Goal: Task Accomplishment & Management: Use online tool/utility

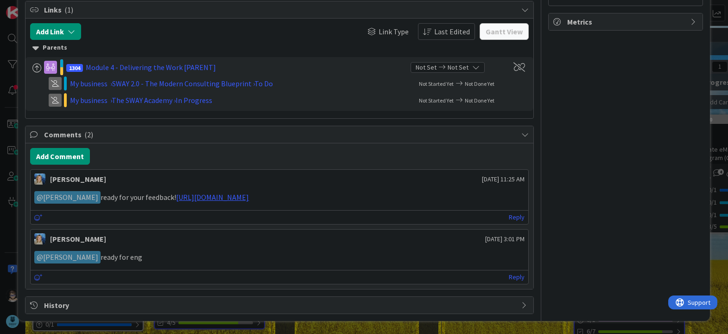
scroll to position [397, 0]
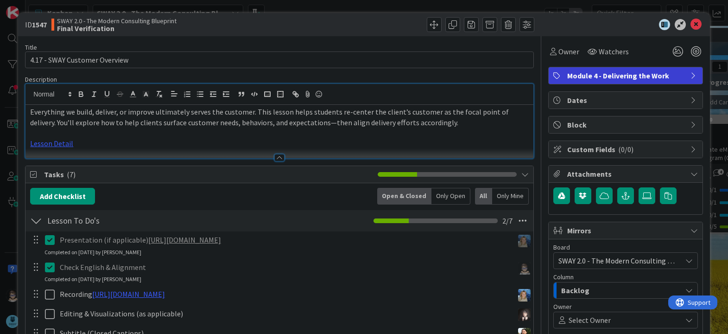
click at [696, 24] on div at bounding box center [621, 24] width 164 height 11
click at [690, 27] on icon at bounding box center [695, 24] width 11 height 11
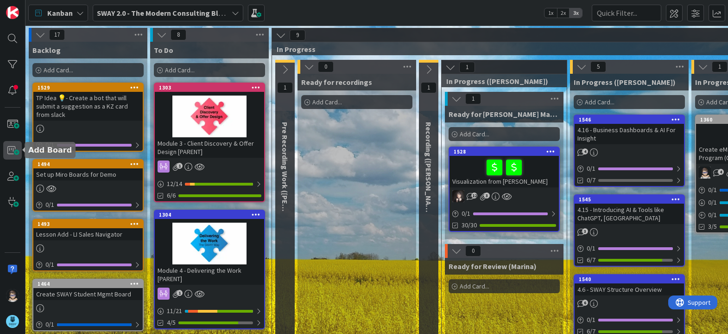
click at [12, 148] on span at bounding box center [12, 150] width 19 height 19
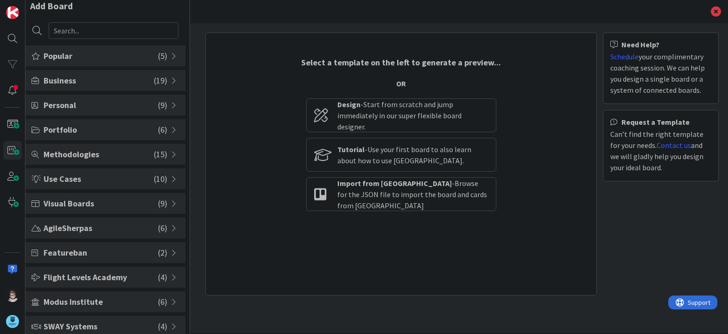
scroll to position [18, 0]
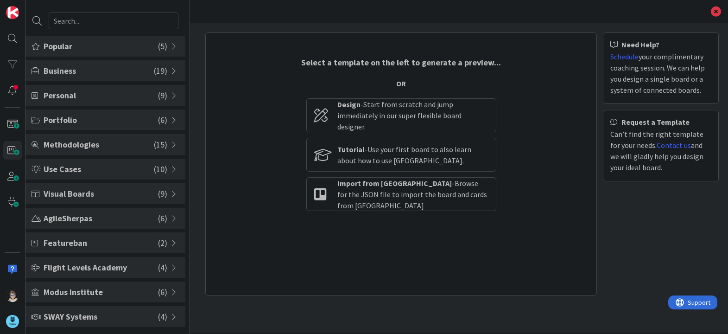
click at [171, 317] on span at bounding box center [175, 316] width 8 height 7
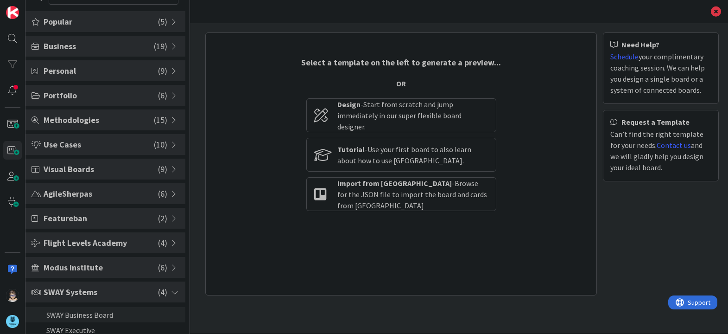
scroll to position [83, 0]
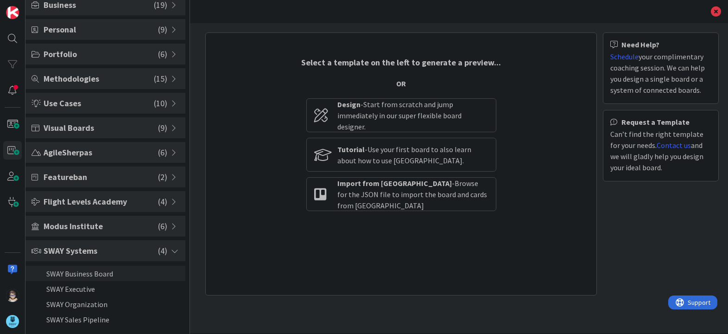
click at [95, 274] on li "SWAY Business Board" at bounding box center [105, 272] width 160 height 15
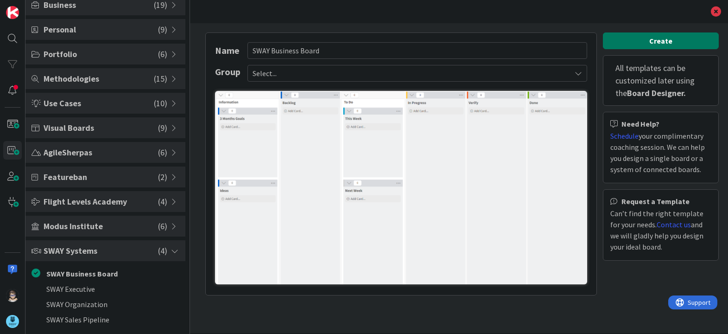
click at [651, 40] on button "Create" at bounding box center [661, 40] width 116 height 17
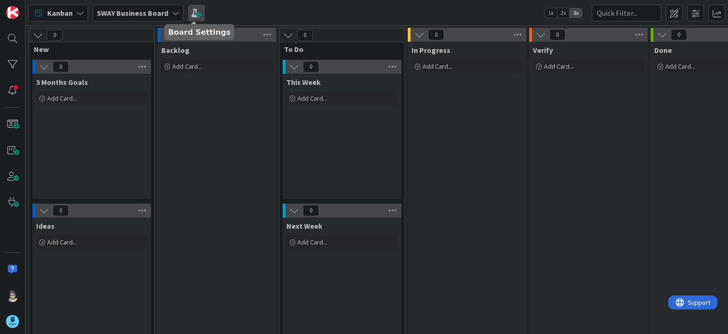
click at [193, 11] on span at bounding box center [196, 13] width 17 height 17
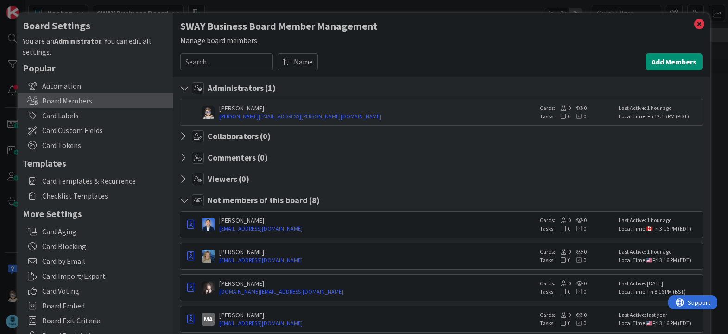
click at [203, 22] on h1 "SWAY Business Board Member Management" at bounding box center [441, 26] width 522 height 12
click at [697, 25] on icon at bounding box center [699, 24] width 12 height 13
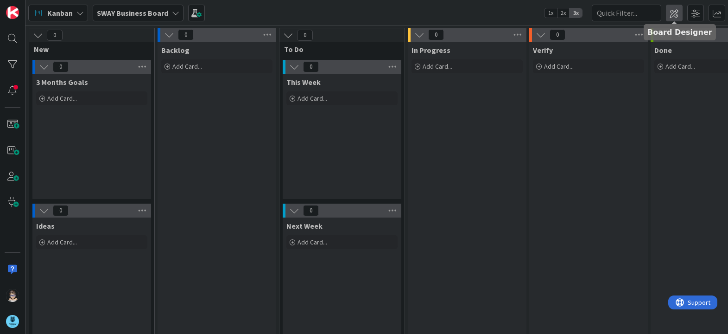
click at [671, 15] on span at bounding box center [674, 13] width 17 height 17
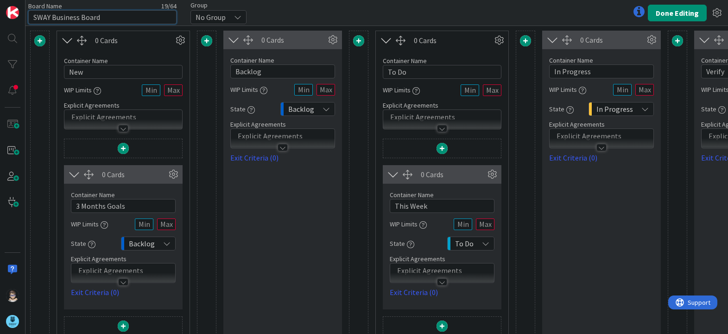
drag, startPoint x: 142, startPoint y: 18, endPoint x: 23, endPoint y: 21, distance: 119.1
click at [23, 21] on div "Board Name 19 / 64 SWAY Business Board Group No Group Done Editing 0 Cards Cont…" at bounding box center [364, 167] width 728 height 334
type input "SWAY Soft Dashboard"
click at [670, 11] on button "Done Editing" at bounding box center [677, 13] width 59 height 17
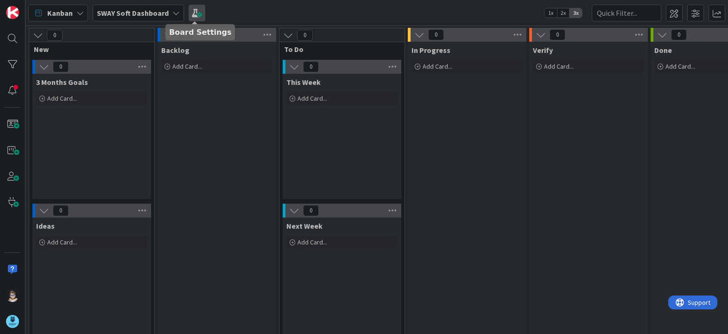
click at [190, 17] on span at bounding box center [197, 13] width 17 height 17
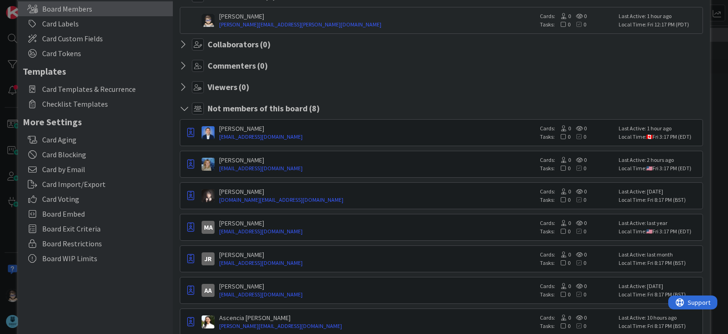
scroll to position [93, 0]
click at [212, 165] on img at bounding box center [208, 163] width 13 height 13
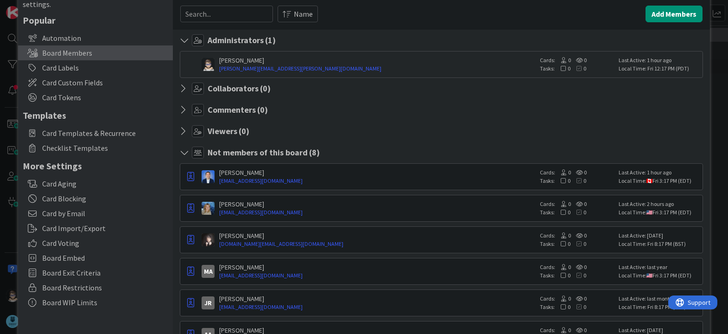
scroll to position [47, 0]
click at [141, 329] on div "Board Settings You are an Administrator . You can edit all settings. Popular Au…" at bounding box center [95, 193] width 155 height 454
click at [293, 210] on link "marine.agile@gmail.com" at bounding box center [376, 212] width 315 height 8
click at [499, 203] on div "[PERSON_NAME]" at bounding box center [376, 204] width 315 height 8
drag, startPoint x: 295, startPoint y: 211, endPoint x: 190, endPoint y: 208, distance: 104.7
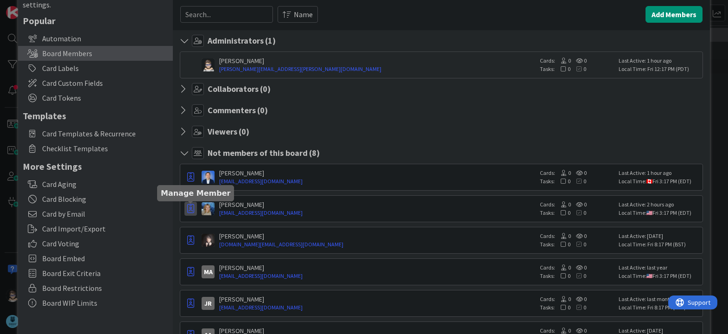
click at [190, 208] on icon "button" at bounding box center [190, 208] width 7 height 9
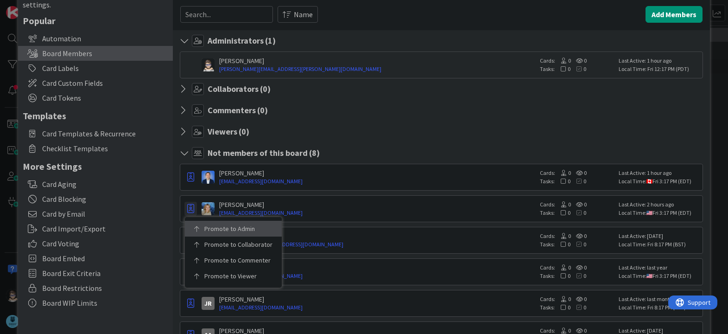
click at [229, 228] on p "Promote to Admin" at bounding box center [236, 228] width 64 height 6
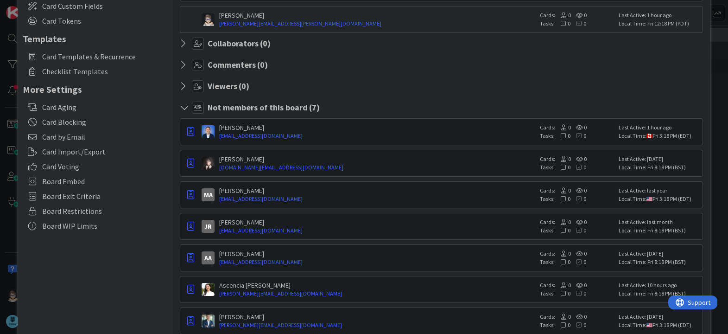
scroll to position [147, 0]
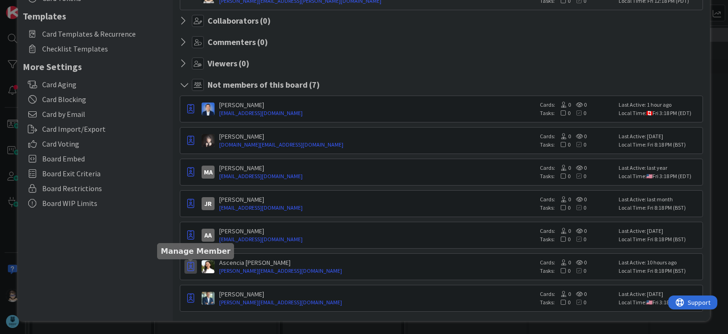
click at [193, 269] on icon "button" at bounding box center [190, 266] width 7 height 9
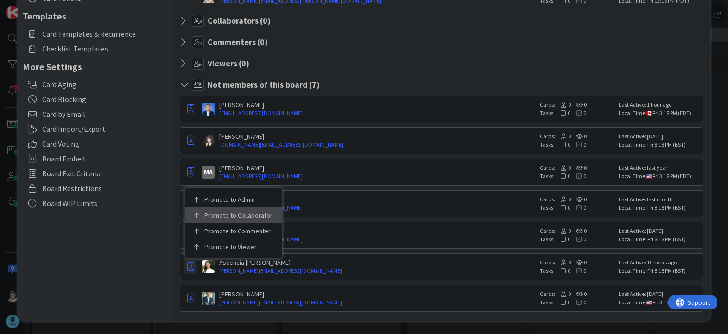
click at [229, 219] on link "Promote to Collaborator" at bounding box center [233, 215] width 97 height 16
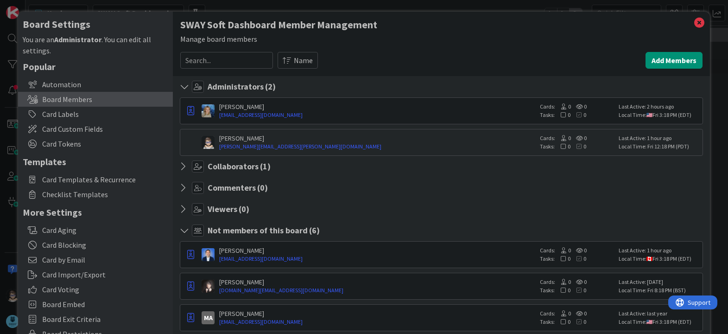
scroll to position [0, 0]
click at [315, 330] on div "MA Marina Alex marina@swaysales.org Cards: 0 0 Tasks: 0 0 Last Active: last yea…" at bounding box center [441, 318] width 523 height 27
click at [239, 61] on input at bounding box center [226, 61] width 93 height 17
paste input "gilpizano@comcast.net"
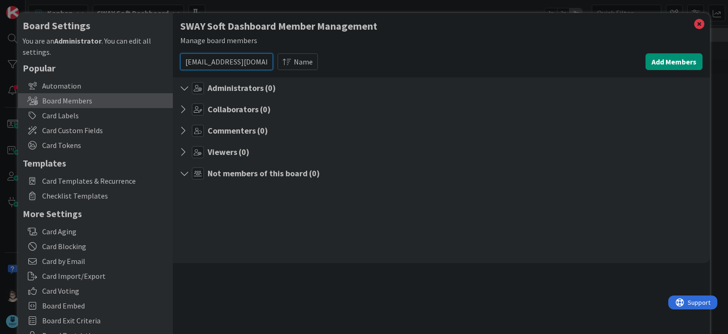
type input "gilpizano@comcast.net"
click at [144, 333] on span "Board Restrictions" at bounding box center [105, 334] width 126 height 11
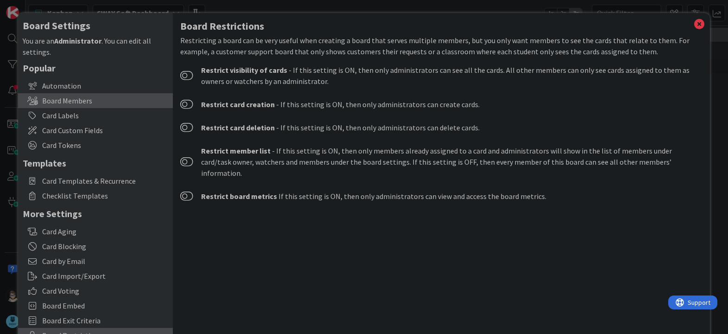
click at [102, 99] on div "Board Members" at bounding box center [95, 100] width 155 height 15
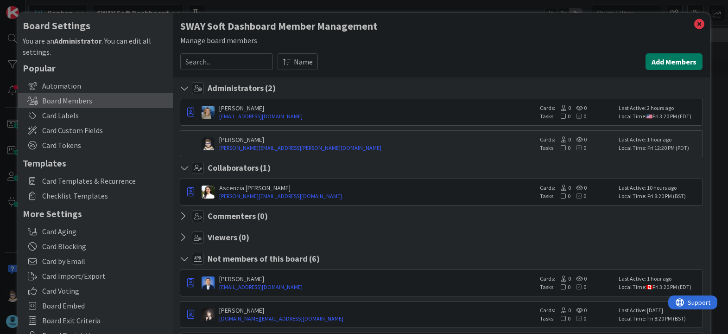
click at [661, 58] on button "Add Members" at bounding box center [673, 61] width 57 height 17
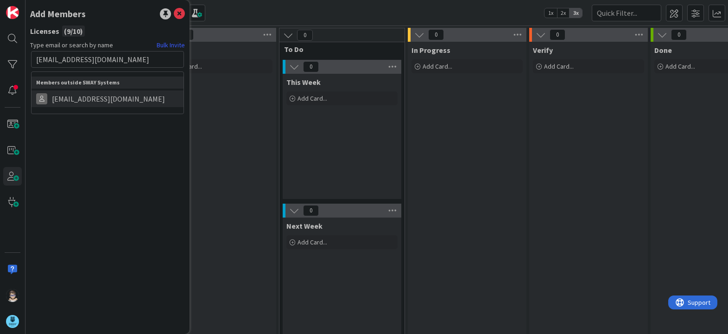
type input "gilpizano@comcast.net"
click at [126, 99] on span "gilpizano@comcast.net" at bounding box center [108, 98] width 122 height 11
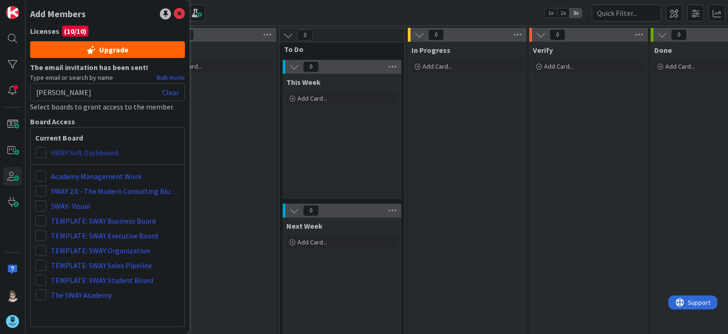
click at [93, 153] on link "SWAY Soft Dashboard" at bounding box center [84, 152] width 67 height 11
click at [42, 152] on span at bounding box center [40, 152] width 11 height 11
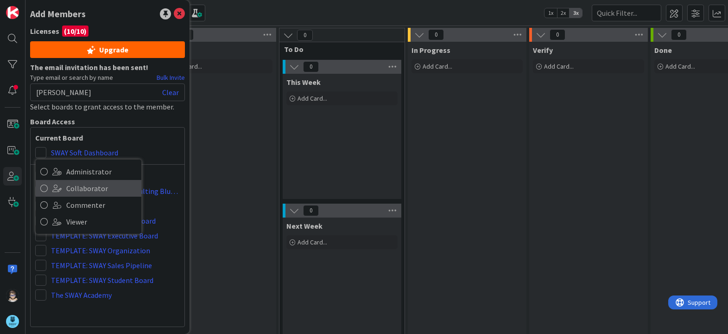
click at [96, 189] on span "Collaborator" at bounding box center [101, 188] width 70 height 14
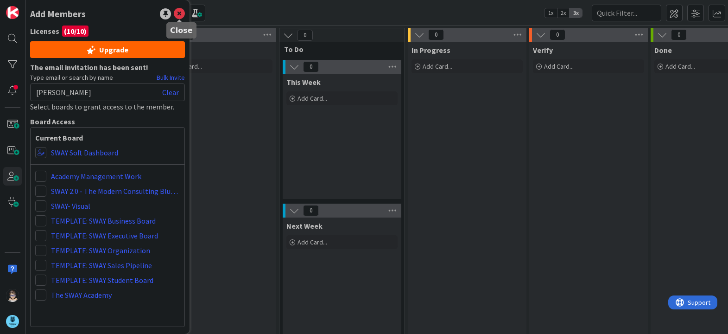
click at [180, 15] on icon at bounding box center [179, 13] width 11 height 11
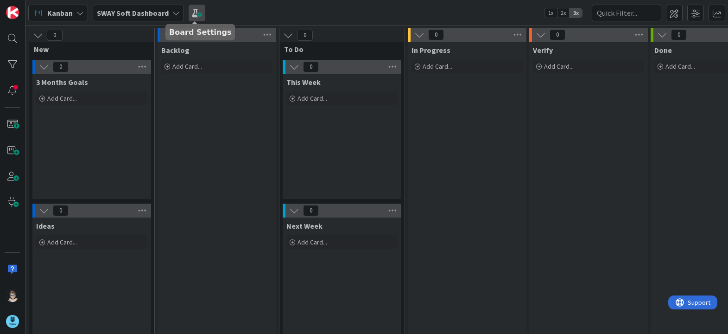
click at [195, 13] on span at bounding box center [197, 13] width 17 height 17
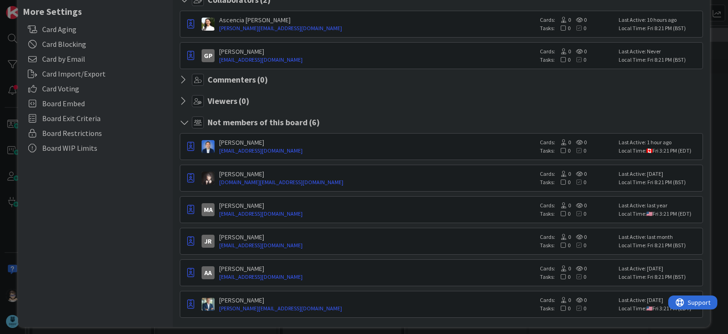
scroll to position [208, 0]
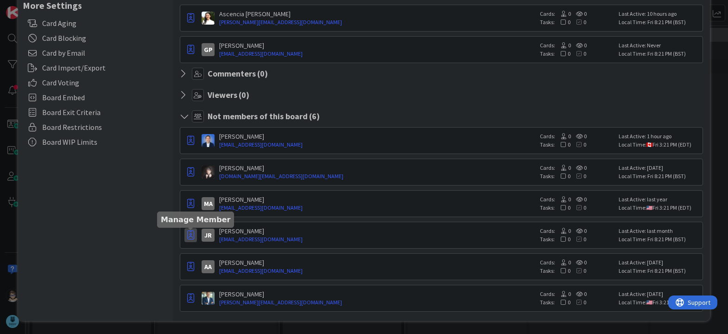
click at [190, 237] on icon "button" at bounding box center [190, 234] width 7 height 9
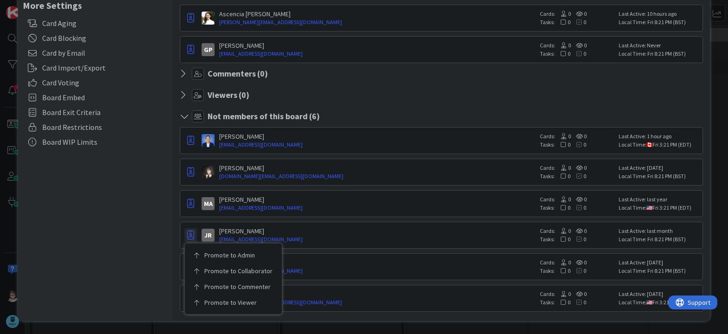
click at [141, 276] on div "Board Settings You are an Administrator . You can edit all settings. Popular Au…" at bounding box center [95, 63] width 155 height 516
click at [74, 280] on div "Board Settings You are an Administrator . You can edit all settings. Popular Au…" at bounding box center [95, 63] width 155 height 516
click at [74, 284] on div "Board Settings You are an Administrator . You can edit all settings. Popular Au…" at bounding box center [95, 63] width 155 height 516
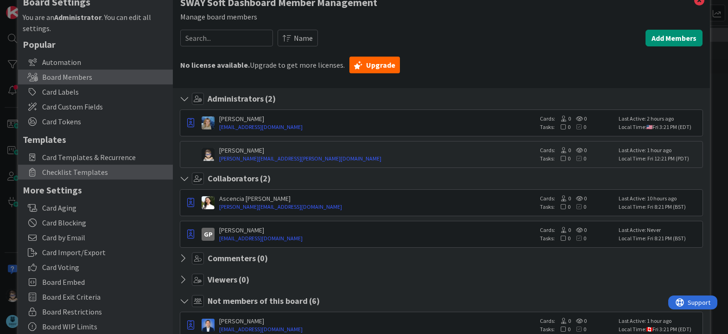
scroll to position [0, 0]
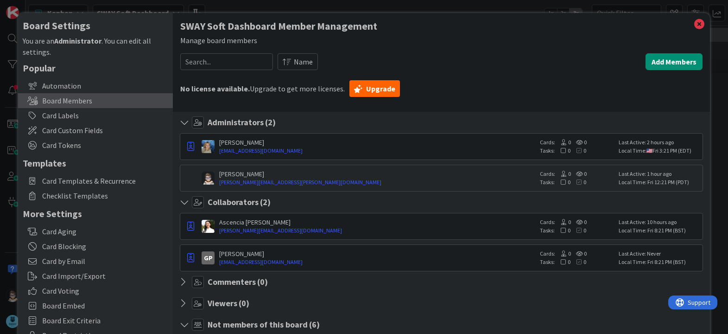
click at [380, 323] on div "Not members of this board ( 6 )" at bounding box center [441, 324] width 523 height 12
click at [693, 24] on icon at bounding box center [699, 24] width 12 height 13
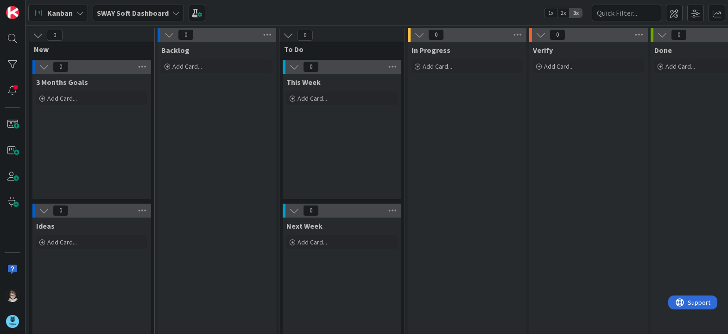
click at [116, 287] on div "Ideas Add Card..." at bounding box center [91, 279] width 119 height 125
click at [195, 14] on span at bounding box center [197, 13] width 17 height 17
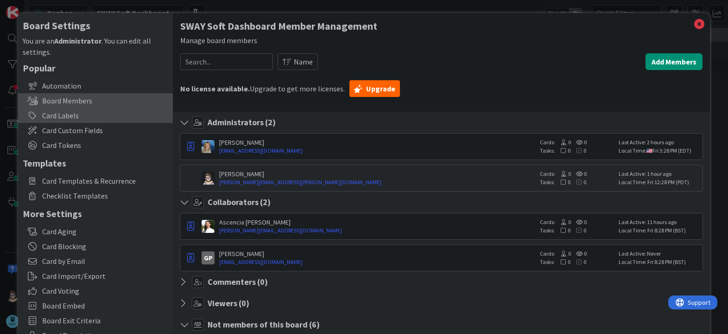
click at [106, 114] on div "Card Labels" at bounding box center [95, 115] width 155 height 15
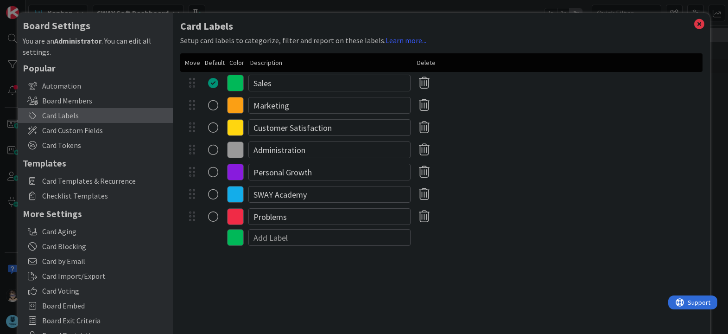
click at [212, 85] on div "radio" at bounding box center [213, 83] width 10 height 10
drag, startPoint x: 253, startPoint y: 82, endPoint x: 313, endPoint y: 83, distance: 59.3
click at [313, 83] on input "Sales" at bounding box center [329, 83] width 162 height 17
type input "Parent Goal"
click at [336, 107] on input "Marketing" at bounding box center [329, 105] width 162 height 17
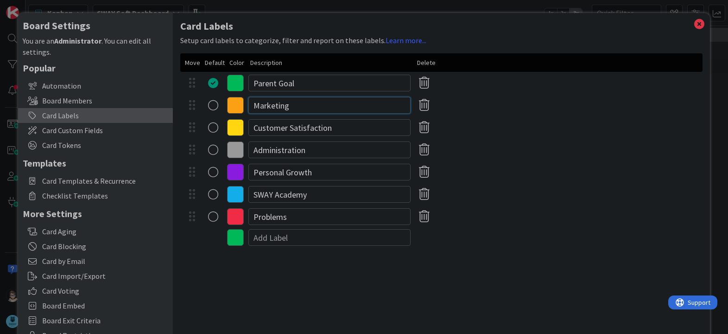
drag, startPoint x: 337, startPoint y: 106, endPoint x: 247, endPoint y: 105, distance: 89.9
click at [247, 105] on div "Marketing" at bounding box center [441, 105] width 522 height 22
click at [360, 126] on input "Customer Satisfaction" at bounding box center [329, 127] width 162 height 17
drag, startPoint x: 366, startPoint y: 127, endPoint x: 249, endPoint y: 131, distance: 116.8
click at [249, 131] on input "Customer Satisfaction" at bounding box center [329, 127] width 162 height 17
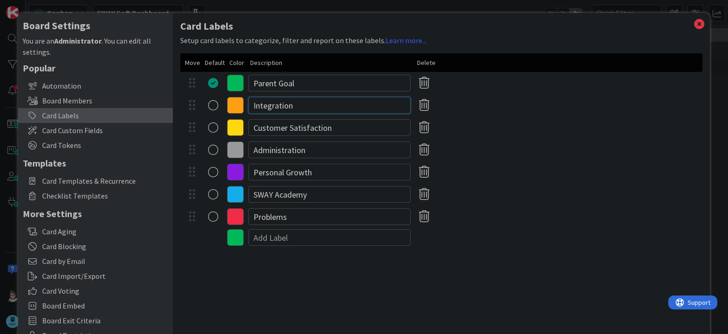
click at [308, 107] on input "Integration" at bounding box center [329, 105] width 162 height 17
type input "Integration Interface"
click at [341, 124] on input "Customer Satisfaction" at bounding box center [329, 127] width 162 height 17
drag, startPoint x: 356, startPoint y: 130, endPoint x: 238, endPoint y: 132, distance: 117.7
click at [238, 132] on div "Customer Satisfaction" at bounding box center [441, 127] width 522 height 22
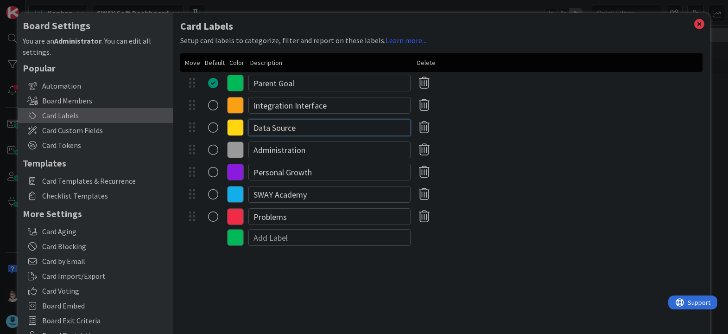
type input "Data Source"
click at [263, 104] on input "Integration Interface" at bounding box center [329, 105] width 162 height 17
click at [311, 127] on input "Data Source" at bounding box center [329, 127] width 162 height 17
click at [327, 153] on input "Administration" at bounding box center [329, 149] width 162 height 17
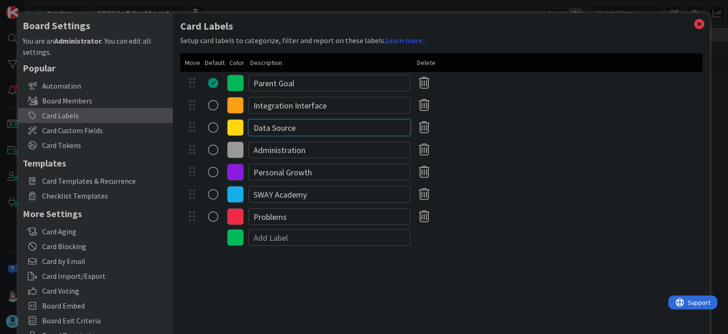
drag, startPoint x: 321, startPoint y: 130, endPoint x: 246, endPoint y: 131, distance: 74.6
click at [247, 130] on div "Data Source" at bounding box center [441, 127] width 522 height 22
click at [286, 220] on input "Problems" at bounding box center [329, 216] width 162 height 17
click at [334, 105] on input "Integration Interface" at bounding box center [329, 105] width 162 height 17
click at [316, 130] on input "Data Source" at bounding box center [329, 127] width 162 height 17
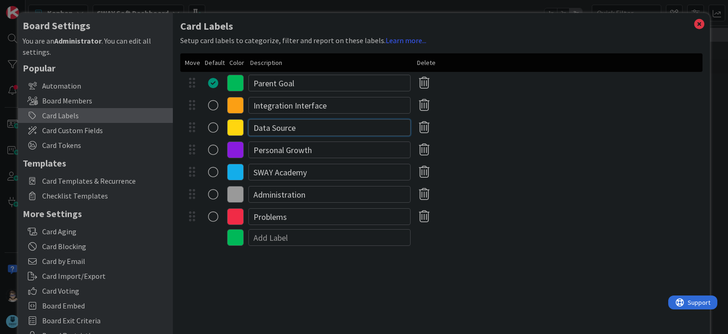
drag, startPoint x: 326, startPoint y: 127, endPoint x: 249, endPoint y: 124, distance: 77.0
click at [249, 124] on input "Data Source" at bounding box center [329, 127] width 162 height 17
click at [338, 171] on input "SWAY Academy" at bounding box center [329, 172] width 162 height 17
drag, startPoint x: 319, startPoint y: 195, endPoint x: 235, endPoint y: 195, distance: 83.9
click at [235, 195] on div "Administration" at bounding box center [441, 194] width 522 height 22
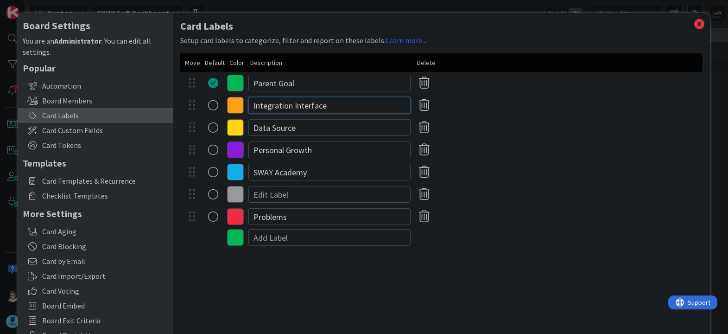
click at [290, 107] on input "Integration Interface" at bounding box center [329, 105] width 162 height 17
drag, startPoint x: 305, startPoint y: 125, endPoint x: 221, endPoint y: 126, distance: 83.4
click at [221, 126] on div "Data Source" at bounding box center [441, 127] width 522 height 22
paste input "Administration"
type input "Administration"
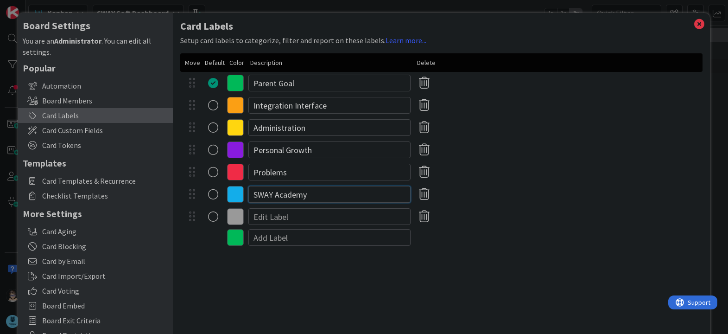
drag, startPoint x: 335, startPoint y: 196, endPoint x: 202, endPoint y: 192, distance: 133.0
click at [202, 192] on div "SWAY Academy" at bounding box center [441, 194] width 522 height 22
drag, startPoint x: 326, startPoint y: 150, endPoint x: 220, endPoint y: 150, distance: 106.1
click at [220, 150] on div "Personal Growth" at bounding box center [441, 150] width 522 height 22
click at [312, 130] on input "Administration" at bounding box center [329, 127] width 162 height 17
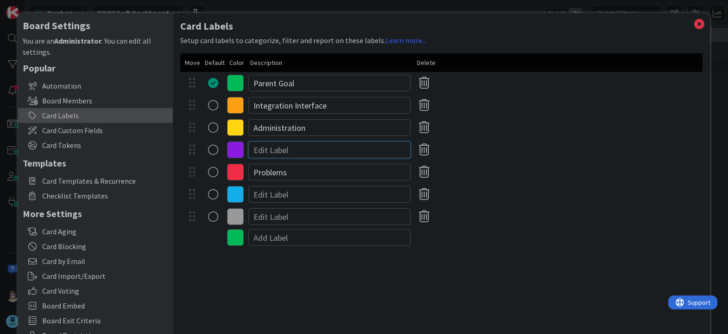
click at [300, 149] on input at bounding box center [329, 149] width 162 height 17
type input "Operational Task"
click at [330, 127] on input "Administration" at bounding box center [329, 127] width 162 height 17
type input "Administration Task"
click at [272, 104] on input "Integration Interface" at bounding box center [329, 105] width 162 height 17
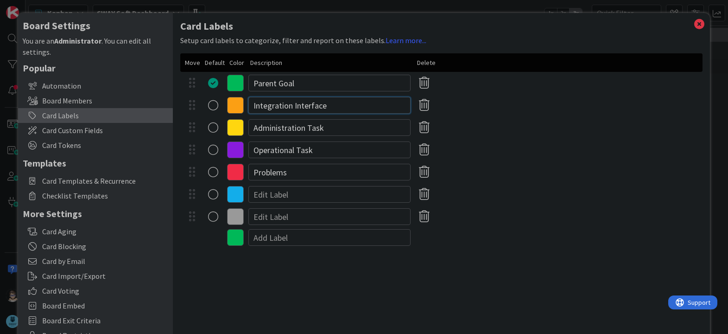
click at [272, 104] on input "Integration Interface" at bounding box center [329, 105] width 162 height 17
click at [308, 107] on input "Integration Interface" at bounding box center [329, 105] width 162 height 17
type input "Integration Work"
click at [316, 129] on input "Administration Task" at bounding box center [329, 127] width 162 height 17
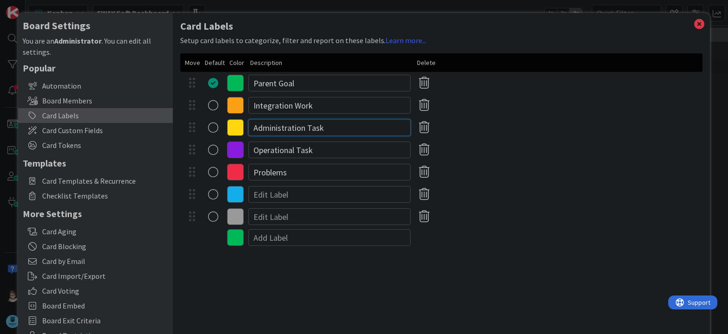
click at [316, 129] on input "Administration Task" at bounding box center [329, 127] width 162 height 17
type input "Administration Work"
click at [303, 150] on input "Operational Task" at bounding box center [329, 149] width 162 height 17
type input "Operational Work"
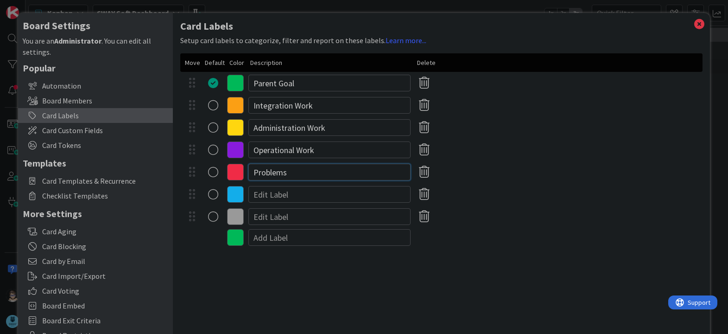
click at [309, 169] on input "Problems" at bounding box center [329, 172] width 162 height 17
click at [372, 270] on div "Card Labels Setup card labels to categorize, filter and report on these labels.…" at bounding box center [441, 191] width 536 height 356
click at [281, 196] on input at bounding box center [329, 194] width 162 height 17
type input "General Work"
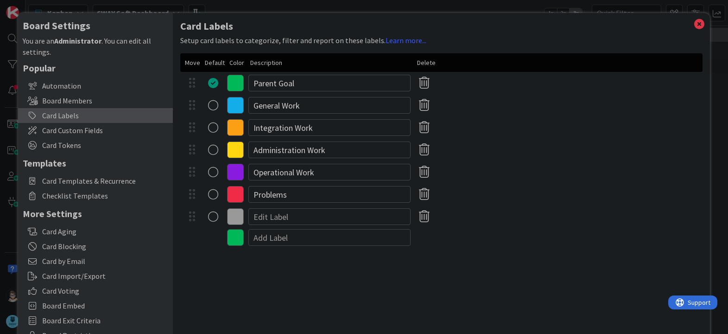
click at [211, 106] on div "radio" at bounding box center [213, 105] width 10 height 10
click at [108, 145] on span "Card Tokens" at bounding box center [105, 144] width 126 height 11
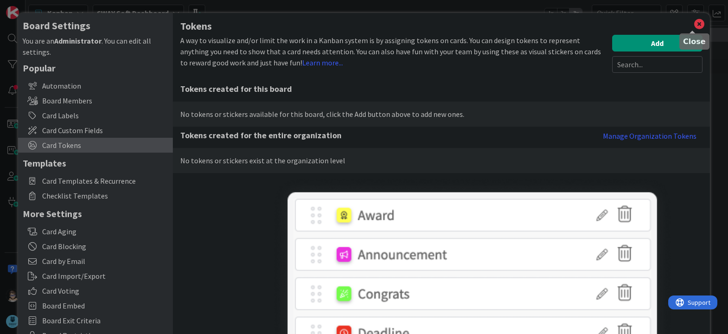
click at [693, 24] on icon at bounding box center [699, 24] width 12 height 13
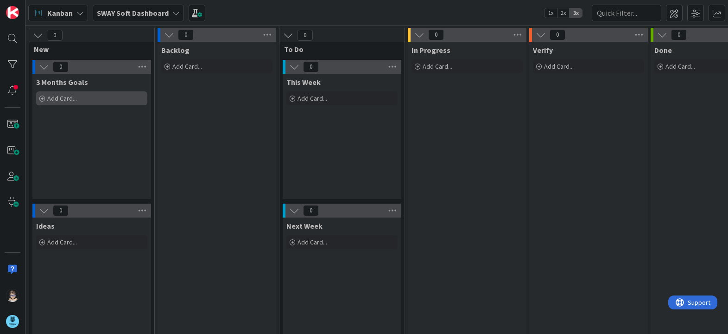
click at [80, 98] on div "Add Card..." at bounding box center [91, 98] width 111 height 14
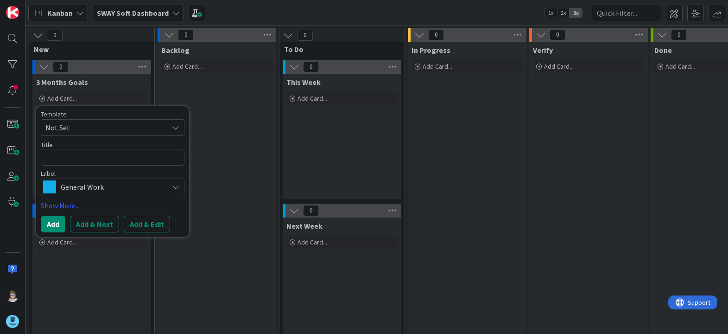
click at [178, 188] on icon at bounding box center [175, 186] width 7 height 7
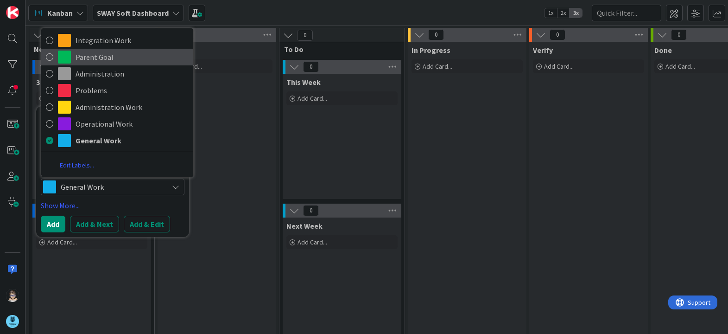
click at [145, 61] on span "Parent Goal" at bounding box center [132, 57] width 113 height 14
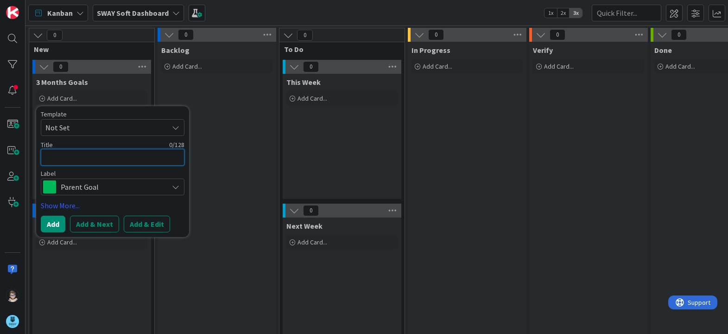
click at [140, 163] on textarea at bounding box center [113, 157] width 144 height 17
type textarea "x"
type textarea "S"
type textarea "x"
type textarea "SW"
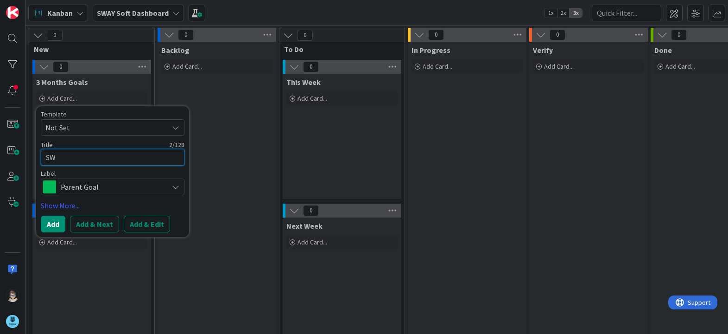
type textarea "x"
type textarea "SWAY"
type textarea "x"
type textarea "SWAY"
type textarea "x"
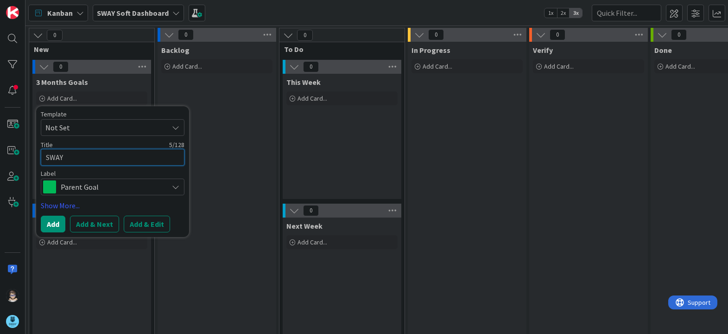
type textarea "SWAY A"
type textarea "x"
type textarea "SWAY Ac"
type textarea "x"
type textarea "SWAY Aca"
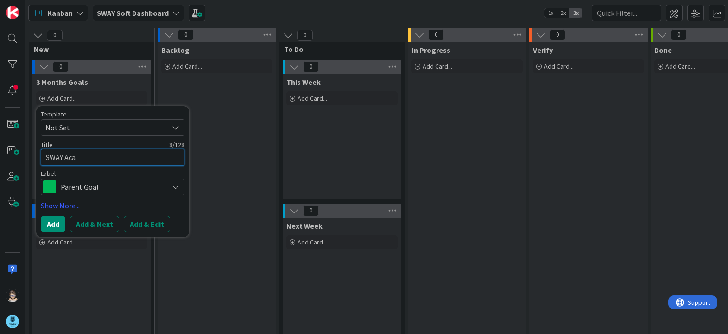
type textarea "x"
type textarea "SWAY Acad"
type textarea "x"
type textarea "SWAY Acade"
type textarea "x"
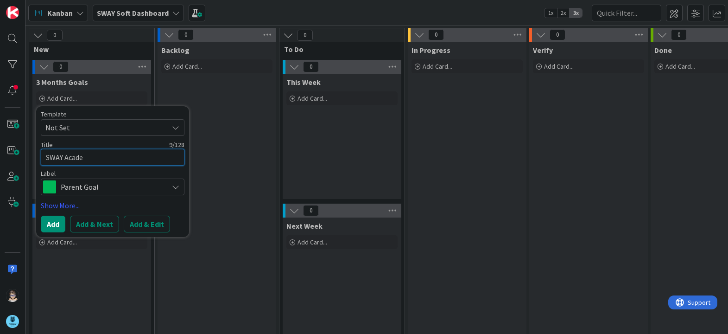
type textarea "SWAY Academ"
type textarea "x"
type textarea "SWAY Academy"
type textarea "x"
type textarea "SWAY Academy"
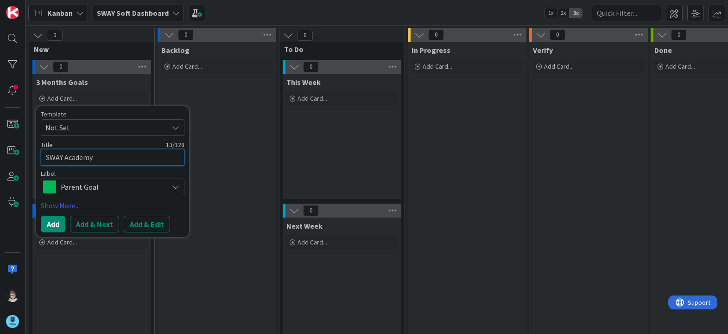
type textarea "x"
type textarea "SWAY Academy D"
type textarea "x"
type textarea "SWAY Academy Da"
type textarea "x"
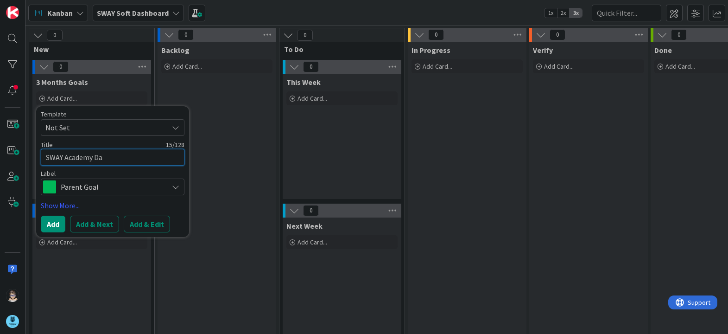
type textarea "SWAY Academy Das"
type textarea "x"
type textarea "SWAY Academy Dash"
type textarea "x"
type textarea "SWAY Academy Dashb"
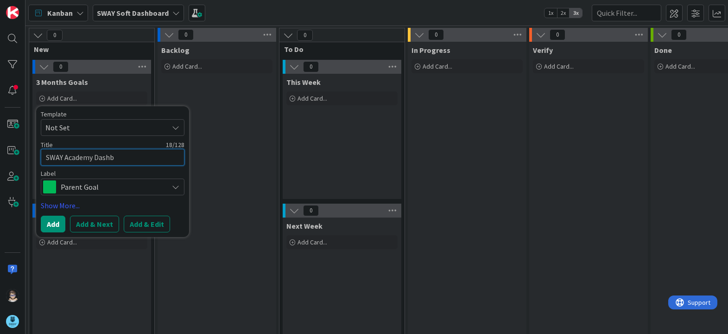
type textarea "x"
type textarea "SWAY Academy Dashbo"
type textarea "x"
type textarea "SWAY Academy Dashboa"
type textarea "x"
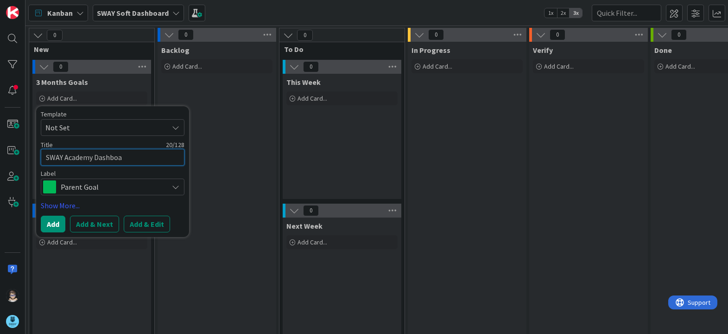
type textarea "SWAY Academy Dashboar"
type textarea "x"
type textarea "SWAY Academy Dashboard"
type textarea "x"
type textarea "SWAY Academy Dashboard"
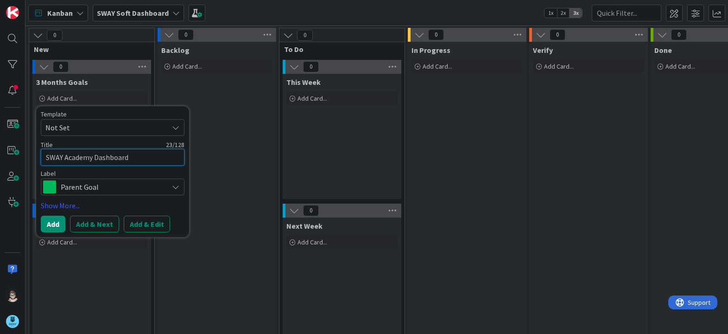
type textarea "x"
type textarea "SWAY Academy Dashboard -"
type textarea "x"
type textarea "SWAY Academy Dashboard -"
type textarea "x"
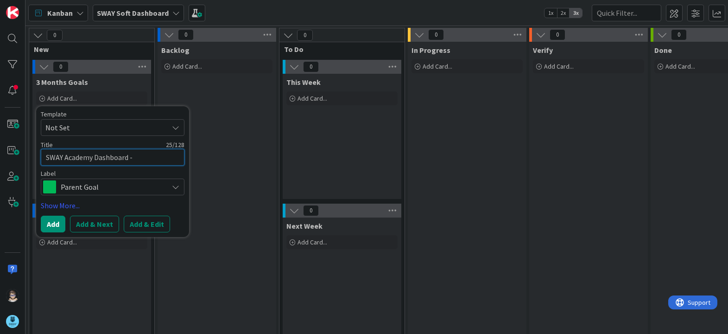
type textarea "SWAY Academy Dashboard - M"
type textarea "x"
type textarea "SWAY Academy Dashboard - MV"
type textarea "x"
type textarea "SWAY Academy Dashboard - MVP"
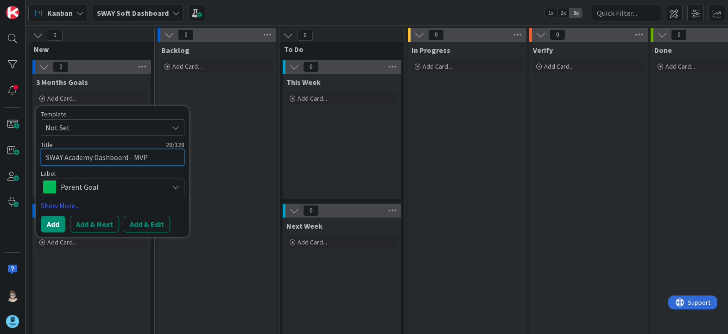
type textarea "x"
type textarea "SWAY Academy Dashboard - MVP"
type textarea "x"
type textarea "SWAY Academy Dashboard - MVP 1"
click at [47, 221] on button "Add" at bounding box center [53, 223] width 25 height 17
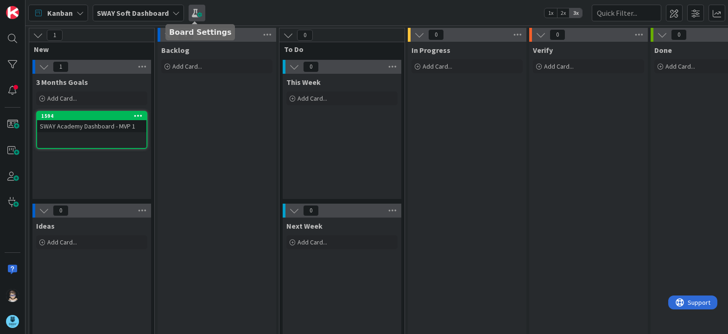
click at [195, 15] on span at bounding box center [197, 13] width 17 height 17
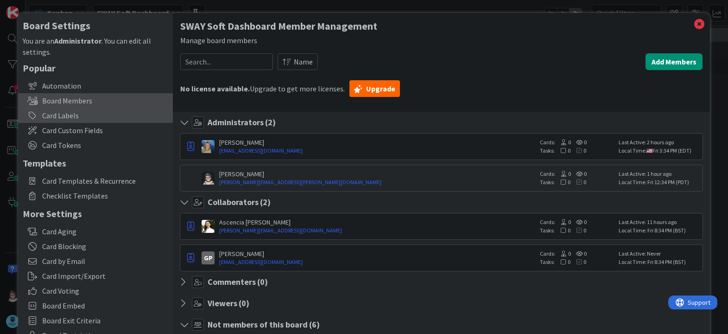
click at [94, 114] on div "Card Labels" at bounding box center [95, 115] width 155 height 15
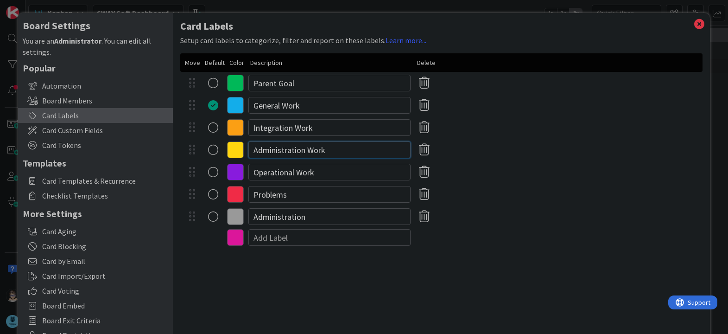
drag, startPoint x: 252, startPoint y: 150, endPoint x: 334, endPoint y: 149, distance: 82.5
click at [334, 149] on input "Administration Work" at bounding box center [329, 149] width 162 height 17
type input "Idea to Consider"
click at [322, 218] on input "Administration" at bounding box center [329, 216] width 162 height 17
click at [324, 275] on div "Card Labels Setup card labels to categorize, filter and report on these labels.…" at bounding box center [441, 191] width 536 height 356
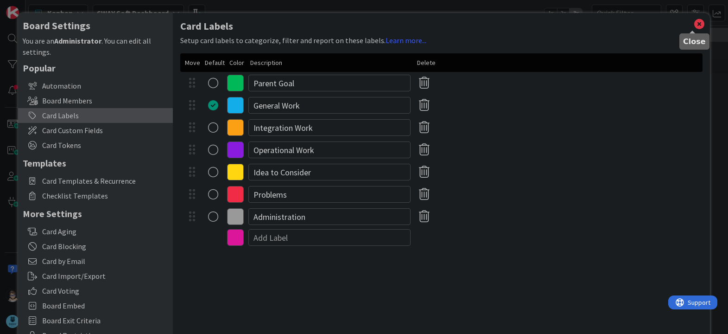
click at [693, 25] on icon at bounding box center [699, 24] width 12 height 13
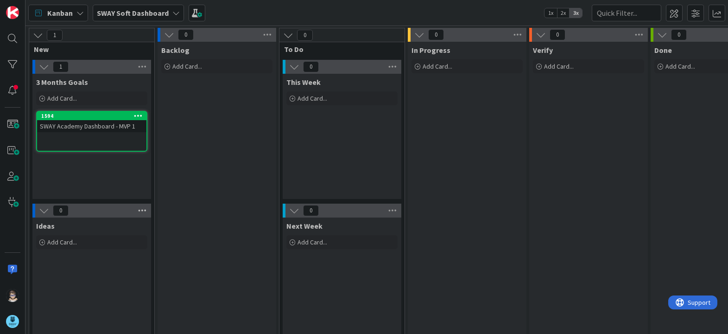
click at [143, 209] on icon at bounding box center [142, 210] width 12 height 14
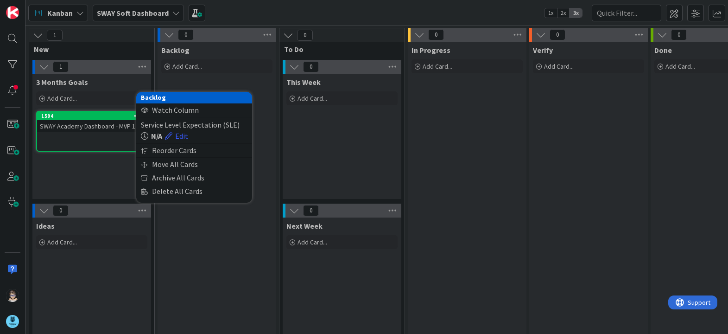
click at [84, 178] on div "3 Months Goals Add Card... Template Not Set Title 0 / 128 Label General Work In…" at bounding box center [91, 136] width 119 height 125
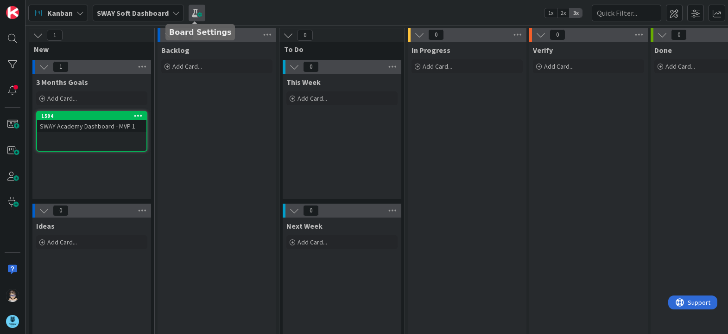
click at [195, 15] on span at bounding box center [197, 13] width 17 height 17
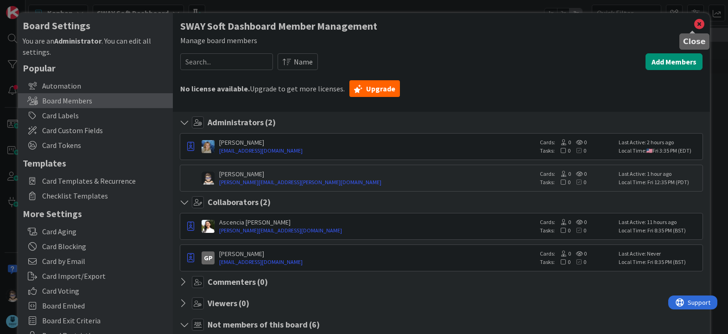
click at [694, 22] on icon at bounding box center [699, 24] width 12 height 13
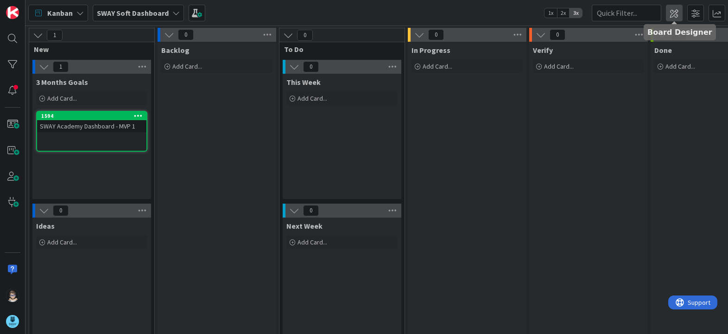
click at [672, 15] on span at bounding box center [674, 13] width 17 height 17
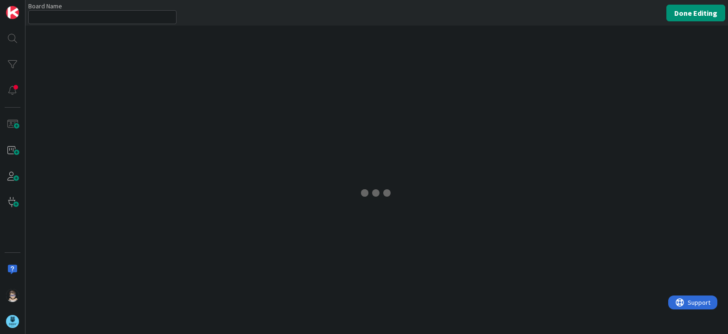
type input "SWAY Soft Dashboard"
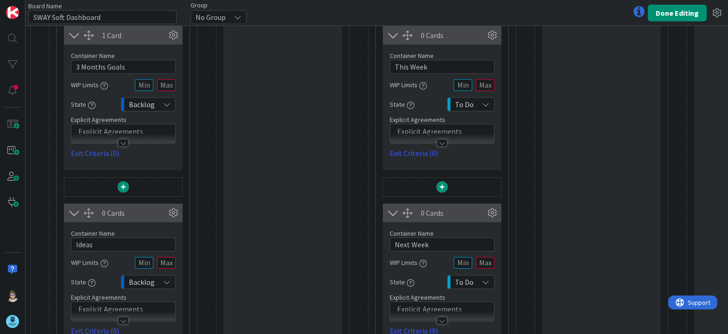
scroll to position [139, 0]
click at [168, 107] on icon at bounding box center [166, 104] width 7 height 7
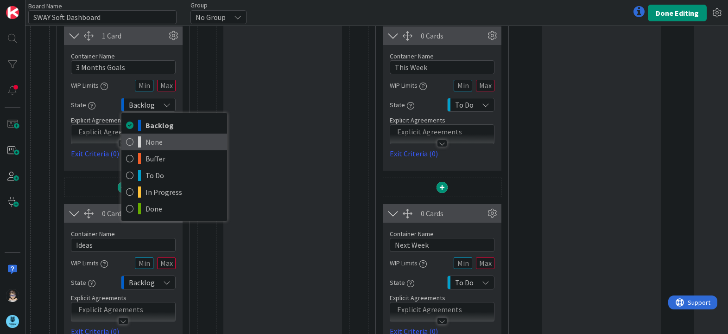
click at [168, 140] on span "None" at bounding box center [183, 142] width 77 height 14
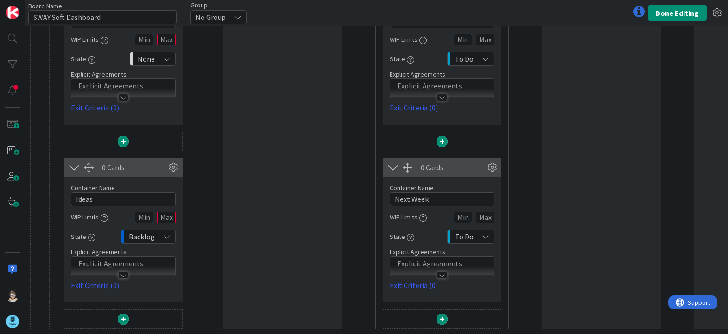
scroll to position [191, 0]
click at [167, 233] on icon at bounding box center [166, 236] width 7 height 7
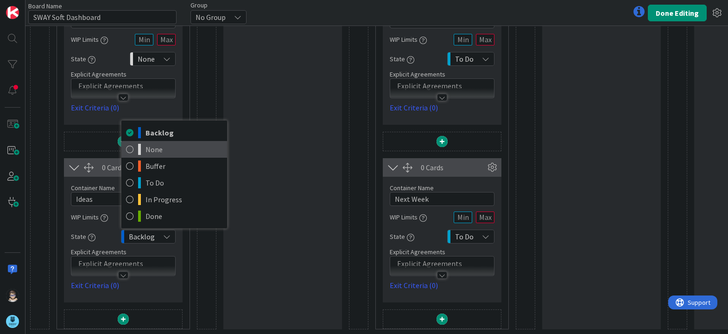
click at [156, 142] on span "None" at bounding box center [183, 149] width 77 height 14
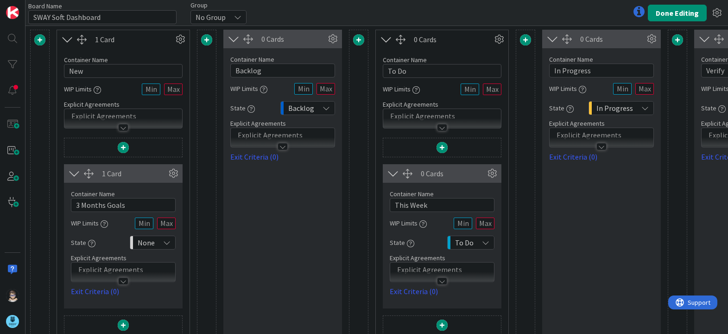
scroll to position [0, 0]
click at [282, 145] on div at bounding box center [283, 147] width 10 height 7
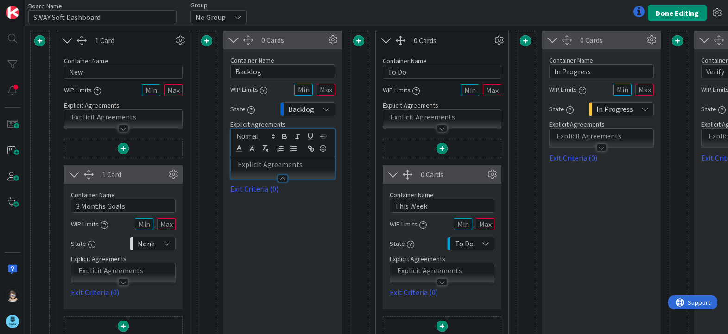
click at [312, 164] on p at bounding box center [282, 164] width 95 height 11
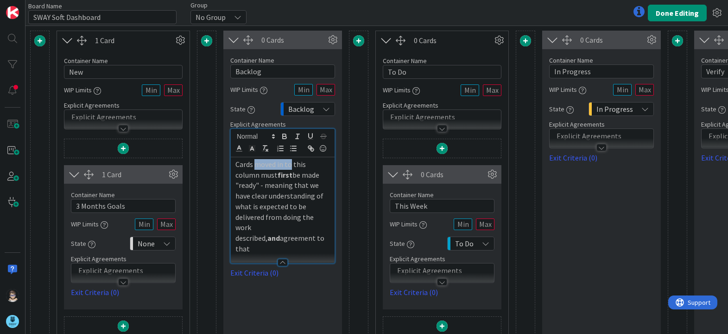
drag, startPoint x: 254, startPoint y: 166, endPoint x: 291, endPoint y: 165, distance: 36.6
click at [291, 165] on p "Cards moved in to this column must first be made "ready" - meaning that we have…" at bounding box center [282, 206] width 95 height 95
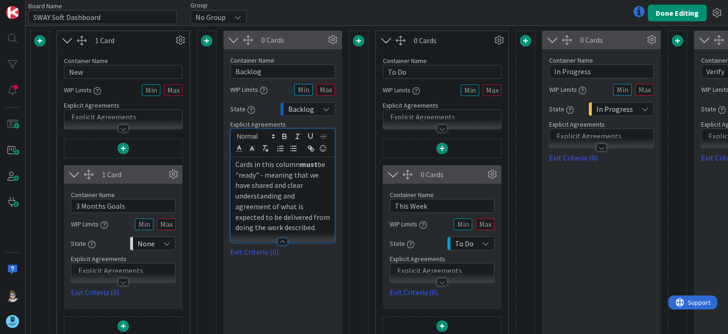
click at [281, 243] on div at bounding box center [283, 241] width 10 height 7
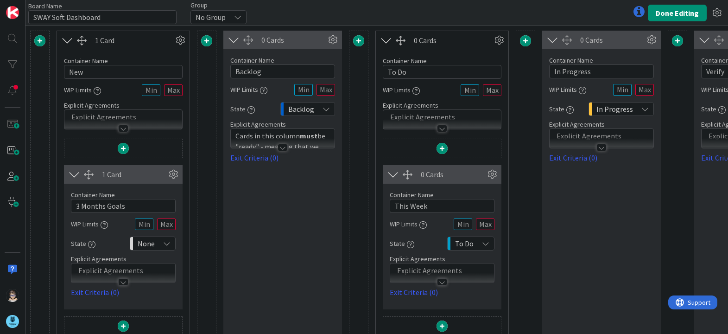
click at [462, 116] on p at bounding box center [442, 117] width 108 height 11
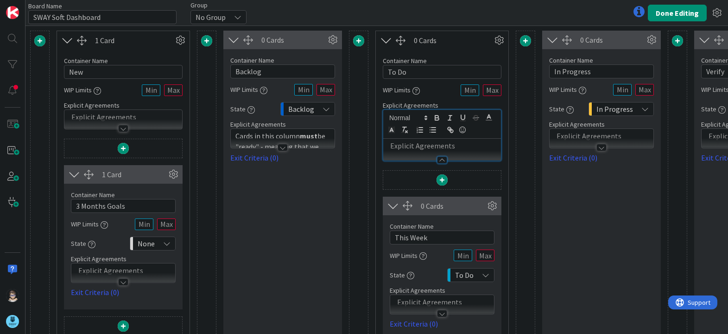
click at [463, 141] on p at bounding box center [442, 145] width 108 height 11
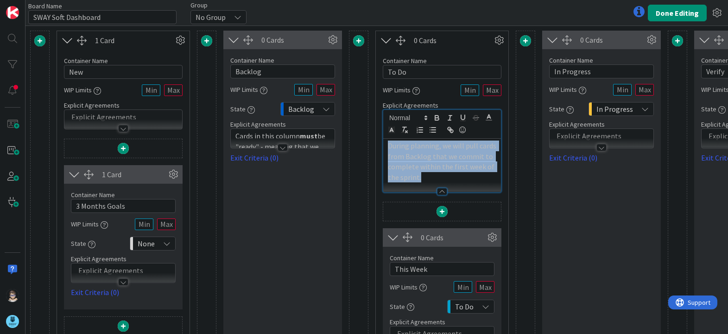
copy p "During planning, we will pull cards from Backlog that we commit to complete wit…"
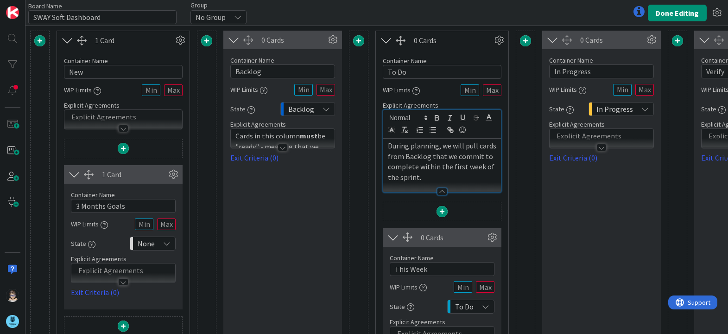
click at [429, 177] on p "During planning, we will pull cards from Backlog that we commit to complete wit…" at bounding box center [442, 161] width 108 height 42
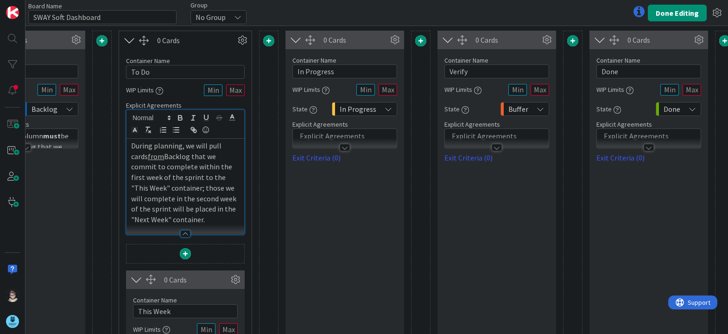
scroll to position [0, 258]
click at [344, 146] on div at bounding box center [344, 147] width 10 height 7
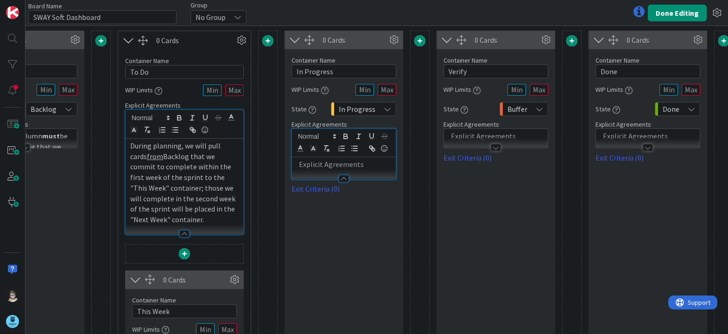
click at [358, 165] on p at bounding box center [343, 164] width 95 height 11
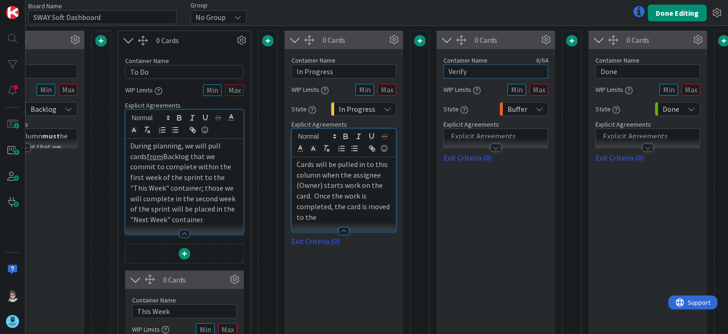
click at [480, 71] on input "Verify" at bounding box center [495, 71] width 105 height 14
type input "Verify & Accept"
click at [352, 213] on p "Cards will be pulled in to this column when the assignee (Owner) starts work on…" at bounding box center [343, 190] width 95 height 63
click at [469, 225] on div "0 Cards Container Name 15 / 64 Verify & Accept WIP Limits State Buffer Explicit…" at bounding box center [495, 325] width 119 height 588
click at [495, 147] on div at bounding box center [496, 147] width 10 height 7
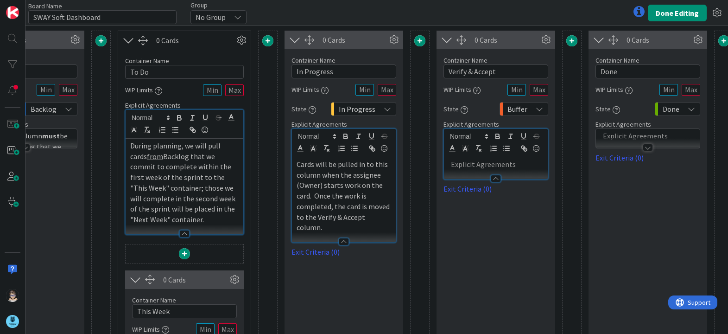
click at [486, 167] on p at bounding box center [495, 164] width 95 height 11
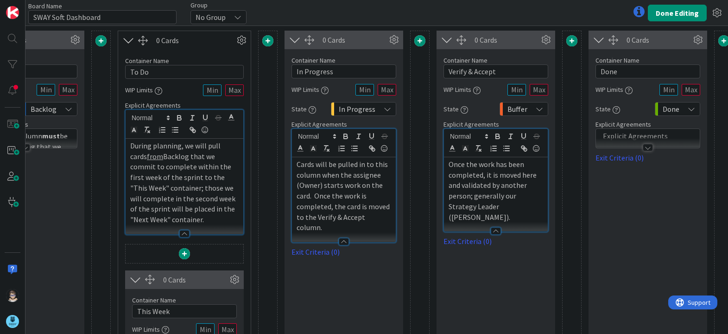
click at [628, 219] on div "0 Cards Container Name 4 / 64 Done WIP Limits State Done Explicit Agreements Ex…" at bounding box center [647, 325] width 119 height 588
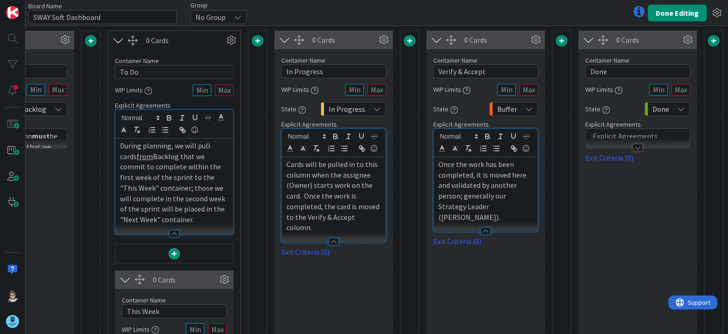
click at [598, 138] on p at bounding box center [637, 136] width 95 height 11
click at [599, 164] on p at bounding box center [637, 164] width 95 height 11
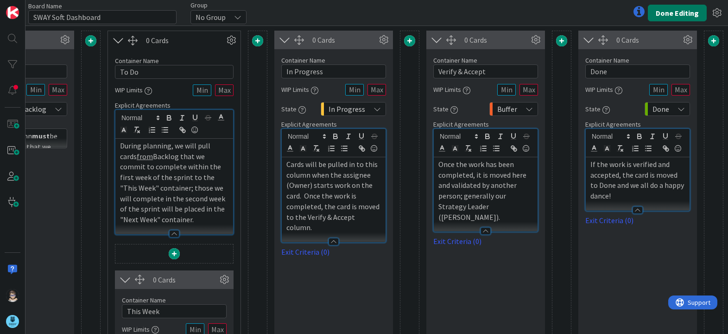
click at [666, 15] on button "Done Editing" at bounding box center [677, 13] width 59 height 17
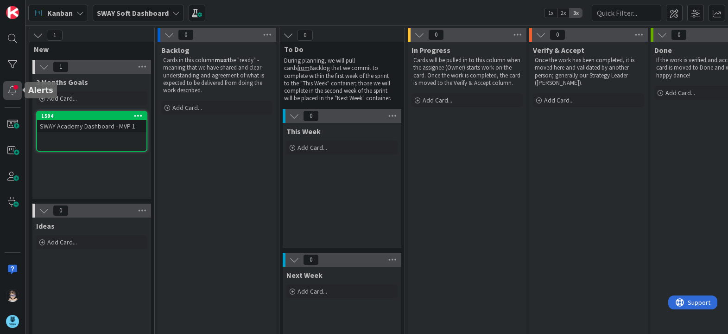
click at [11, 90] on div at bounding box center [12, 90] width 19 height 19
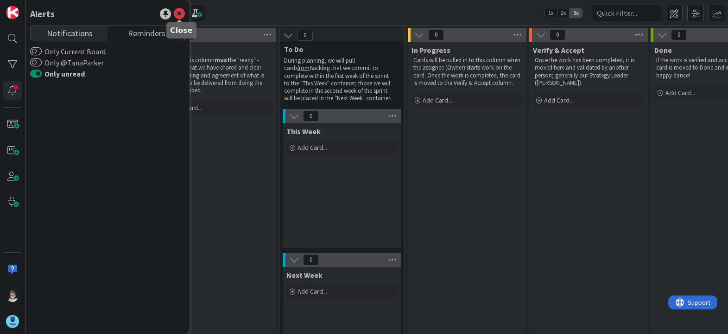
click at [180, 10] on icon at bounding box center [179, 13] width 11 height 11
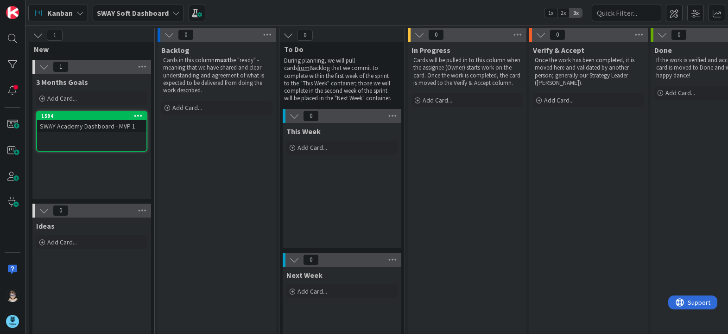
click at [173, 14] on icon at bounding box center [175, 12] width 7 height 7
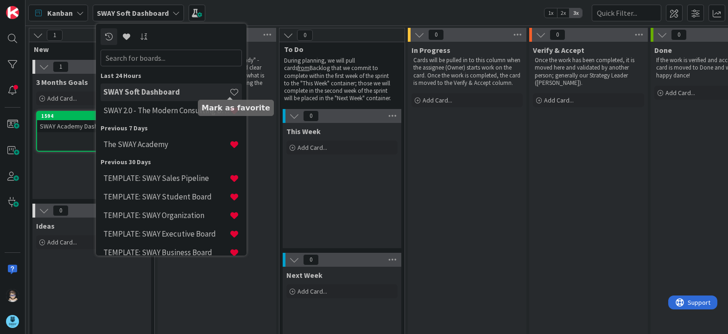
click at [231, 93] on span at bounding box center [234, 92] width 10 height 10
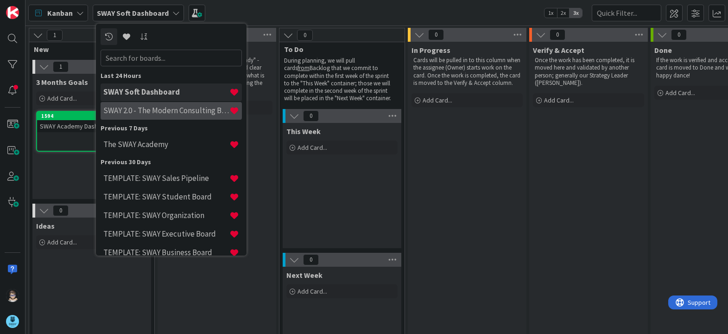
click at [173, 110] on h4 "SWAY 2.0 - The Modern Consulting Blueprint" at bounding box center [166, 110] width 126 height 9
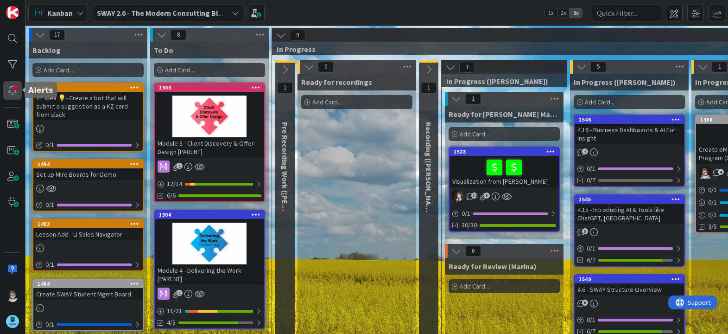
click at [13, 91] on div at bounding box center [12, 90] width 19 height 19
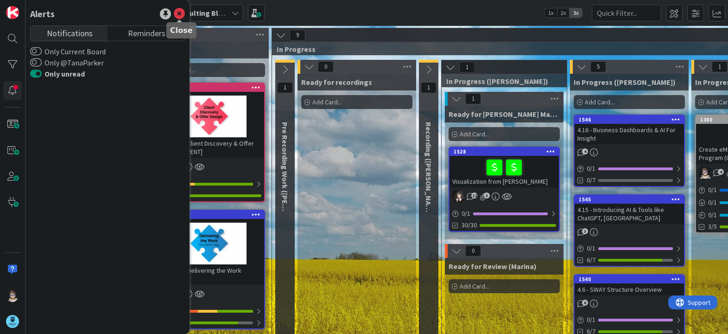
click at [178, 9] on icon at bounding box center [179, 13] width 11 height 11
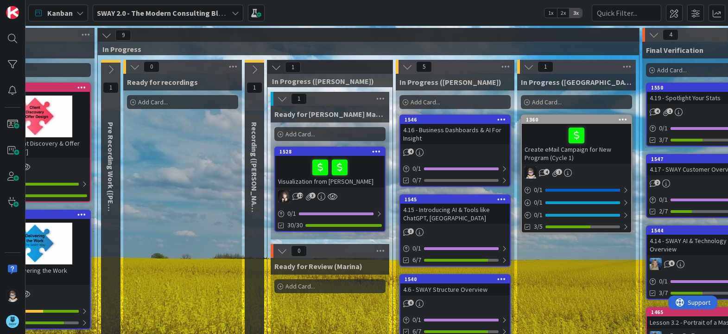
scroll to position [0, 221]
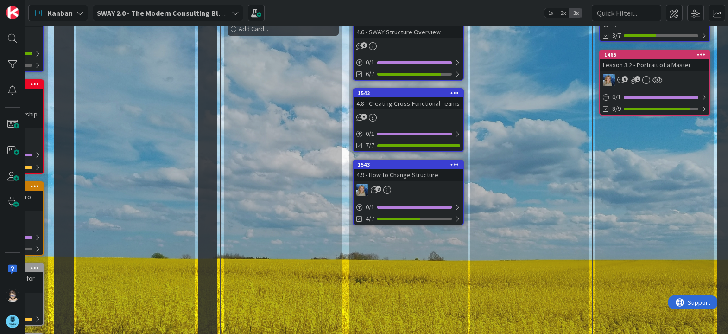
drag, startPoint x: 584, startPoint y: 323, endPoint x: 618, endPoint y: 324, distance: 34.3
click at [618, 324] on div "17 Backlog Add Card... 1529 TP Idea 💡- Create a bot that will submit a suggesti…" at bounding box center [307, 182] width 1003 height 822
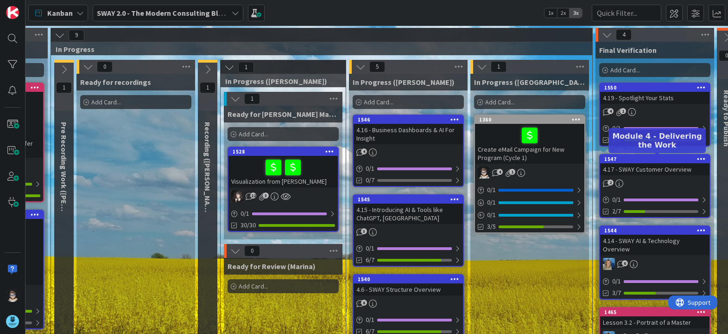
click at [671, 159] on div "1547" at bounding box center [656, 159] width 105 height 6
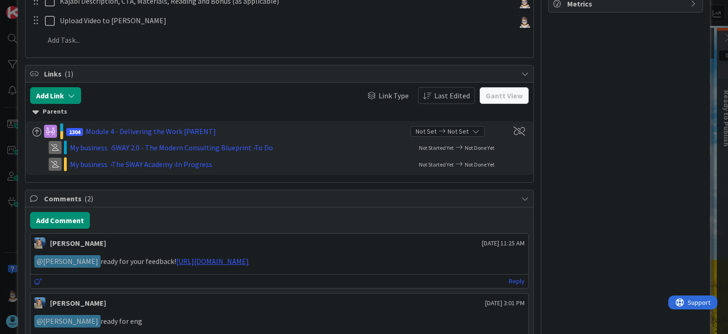
scroll to position [323, 0]
click at [511, 283] on link "Reply" at bounding box center [517, 281] width 16 height 12
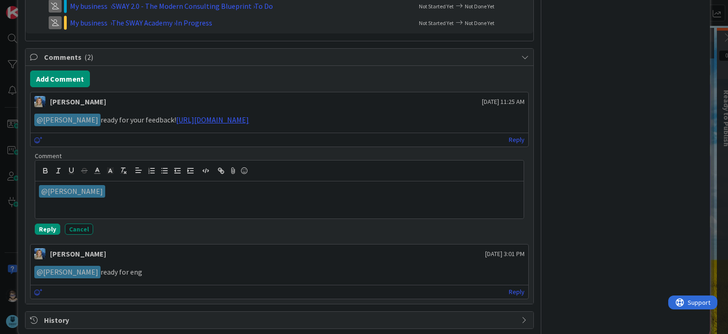
scroll to position [465, 0]
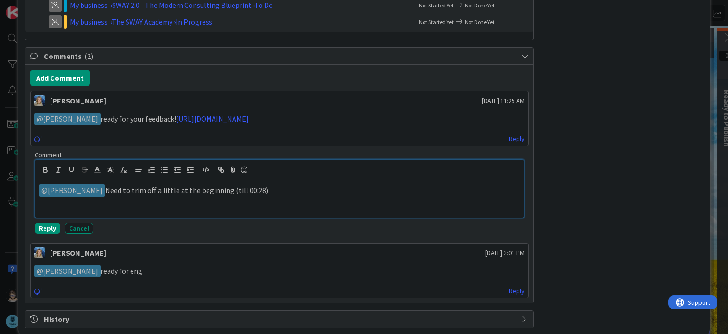
drag, startPoint x: 281, startPoint y: 196, endPoint x: 88, endPoint y: 194, distance: 192.3
click at [88, 194] on p "﻿ @ [PERSON_NAME] ﻿ Need to trim off a little at the beginning (till 00:28)" at bounding box center [279, 190] width 480 height 13
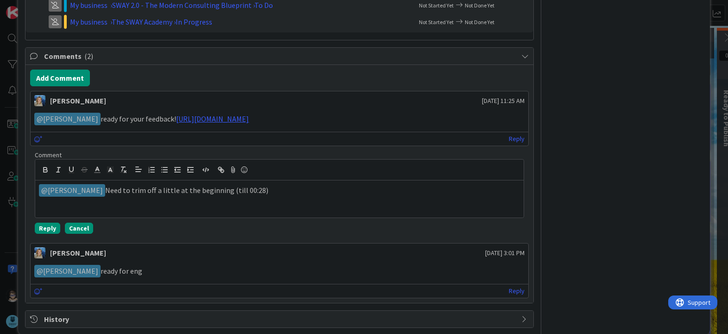
click at [81, 229] on button "Cancel" at bounding box center [79, 227] width 28 height 11
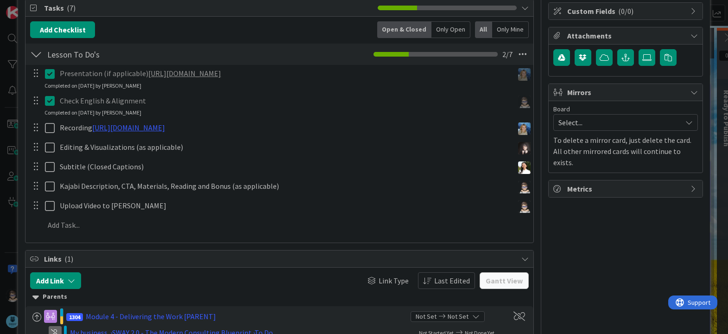
scroll to position [139, 0]
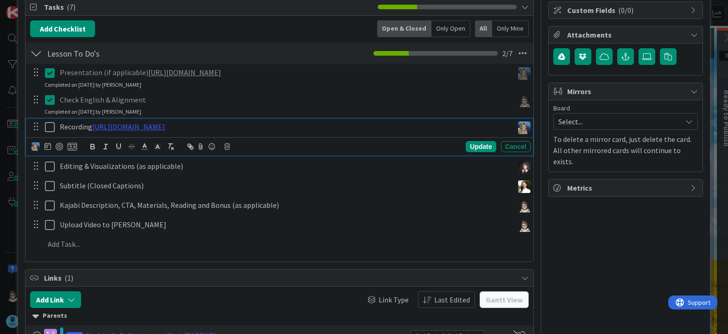
click at [48, 126] on icon at bounding box center [52, 126] width 14 height 11
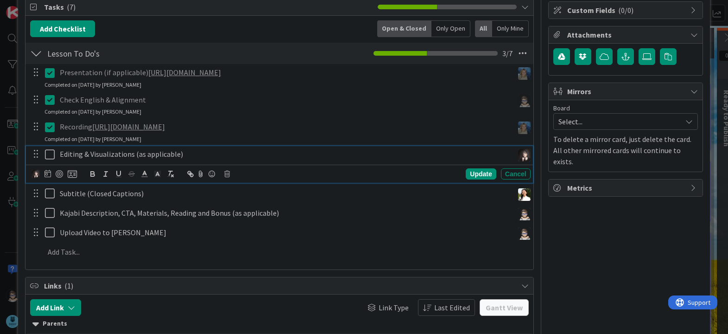
click at [51, 152] on icon at bounding box center [52, 154] width 14 height 11
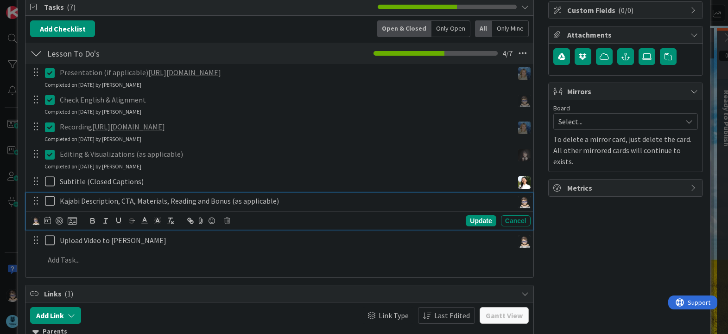
click at [47, 204] on icon at bounding box center [52, 200] width 14 height 11
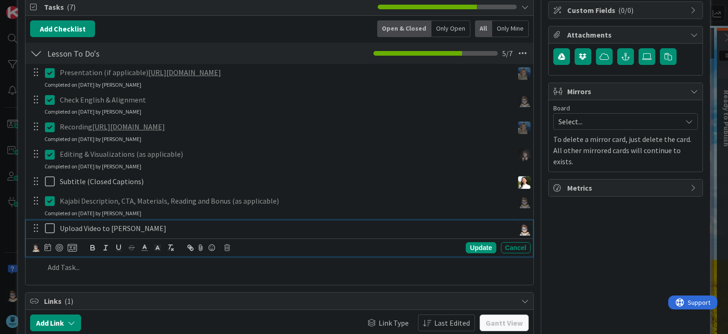
click at [50, 231] on icon at bounding box center [52, 227] width 14 height 11
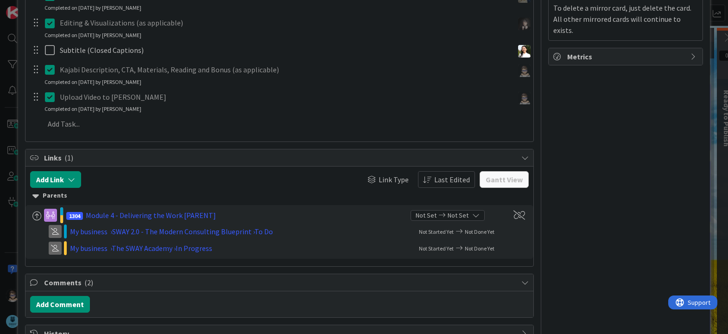
scroll to position [298, 0]
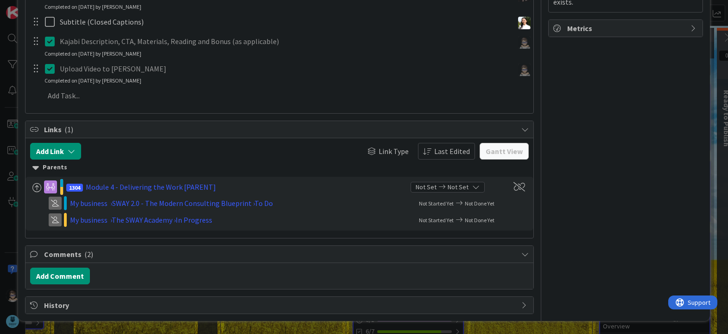
click at [64, 250] on span "Comments ( 2 )" at bounding box center [280, 253] width 472 height 11
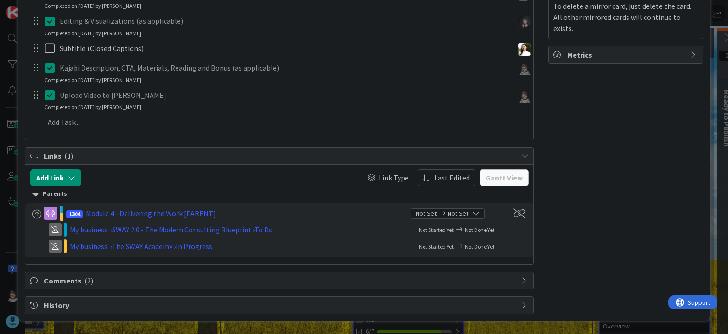
click at [52, 282] on span "Comments ( 2 )" at bounding box center [280, 280] width 472 height 11
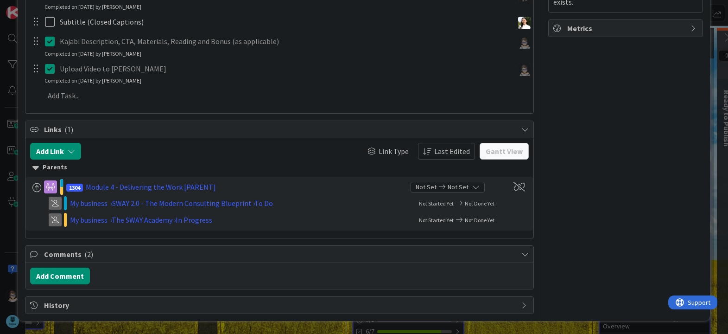
click at [521, 252] on icon at bounding box center [524, 253] width 7 height 7
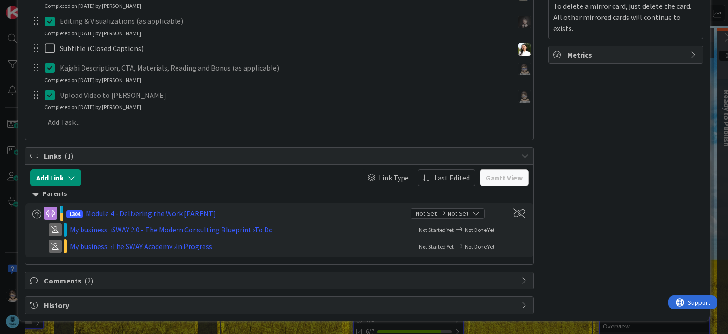
scroll to position [272, 0]
click at [521, 281] on icon at bounding box center [524, 280] width 7 height 7
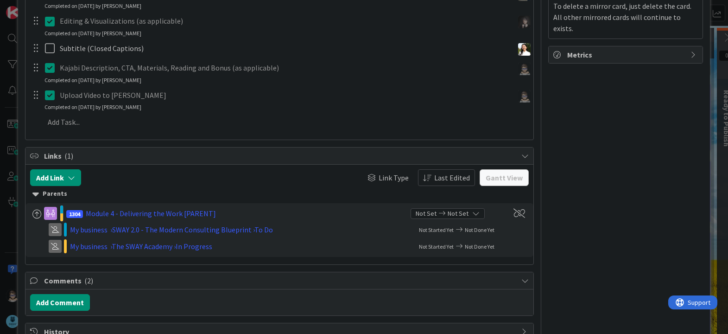
scroll to position [298, 0]
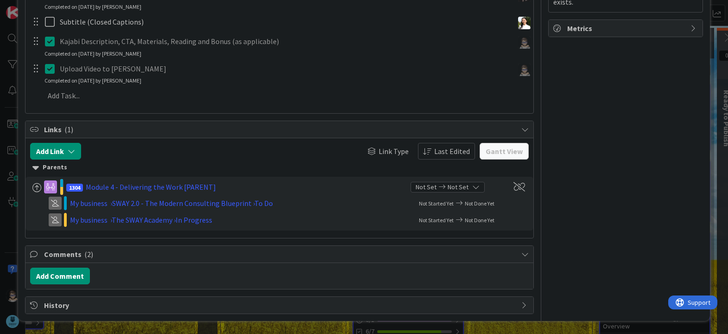
click at [67, 254] on span "Comments ( 2 )" at bounding box center [280, 253] width 472 height 11
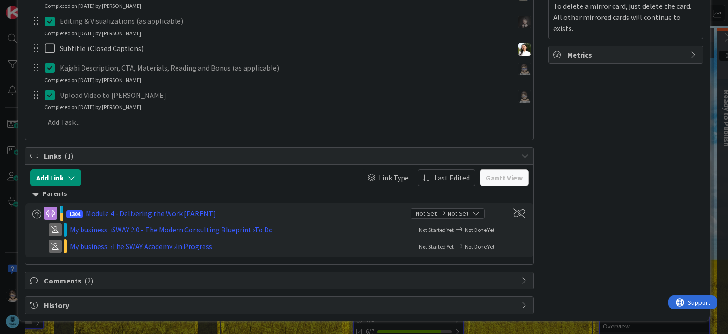
click at [62, 278] on span "Comments ( 2 )" at bounding box center [280, 280] width 472 height 11
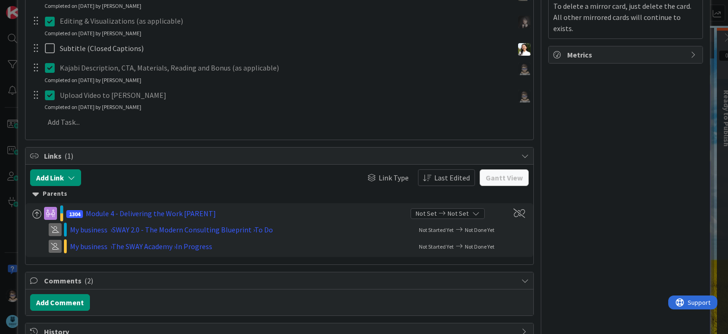
scroll to position [298, 0]
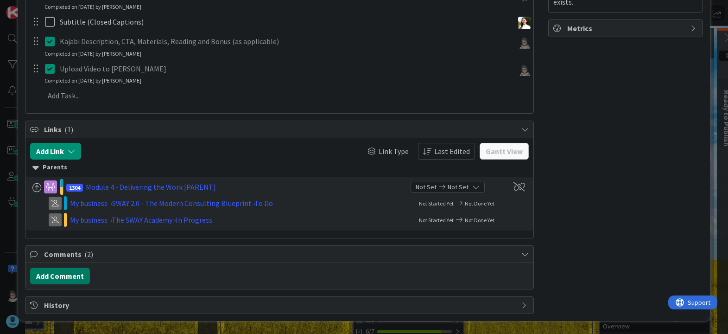
click at [62, 278] on button "Add Comment" at bounding box center [60, 275] width 60 height 17
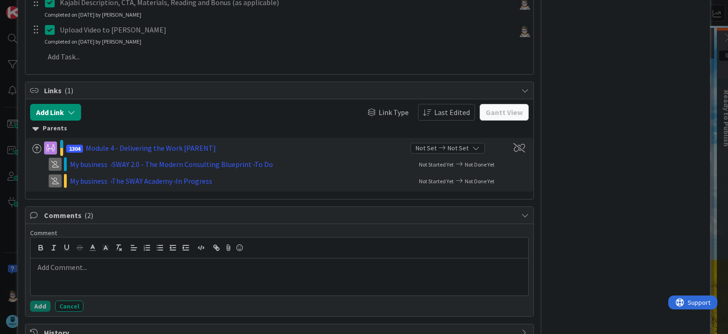
scroll to position [365, 0]
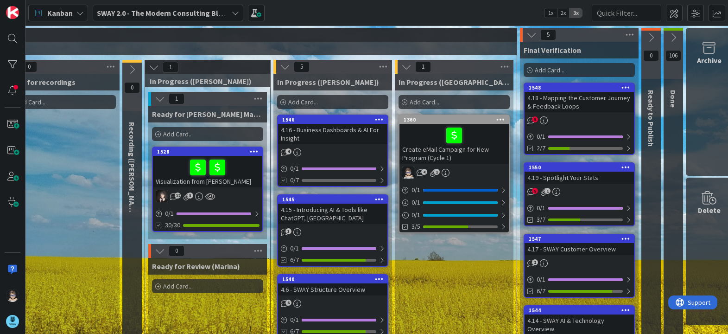
scroll to position [0, 311]
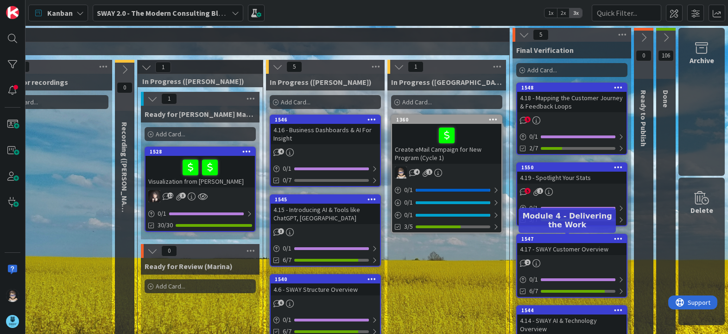
click at [581, 240] on div "1547" at bounding box center [573, 238] width 105 height 6
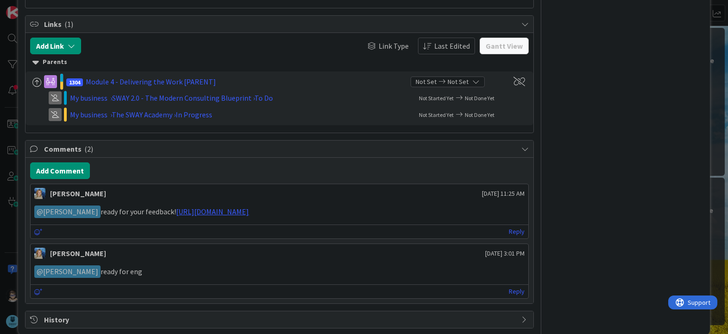
scroll to position [418, 0]
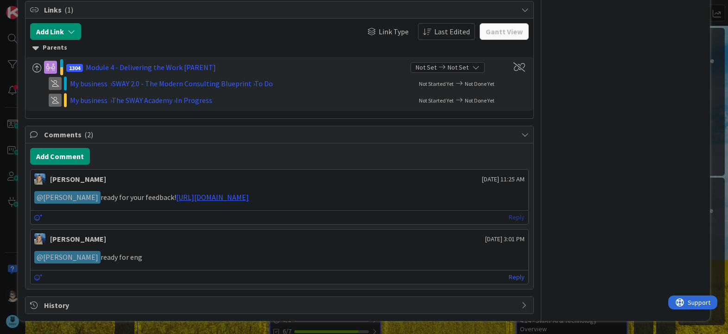
click at [509, 215] on link "Reply" at bounding box center [517, 217] width 16 height 12
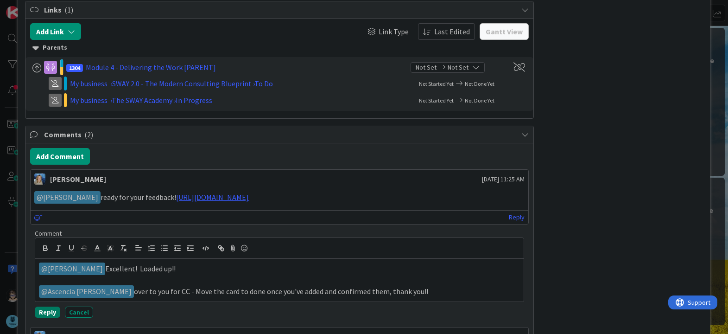
click at [43, 311] on button "Reply" at bounding box center [47, 311] width 25 height 11
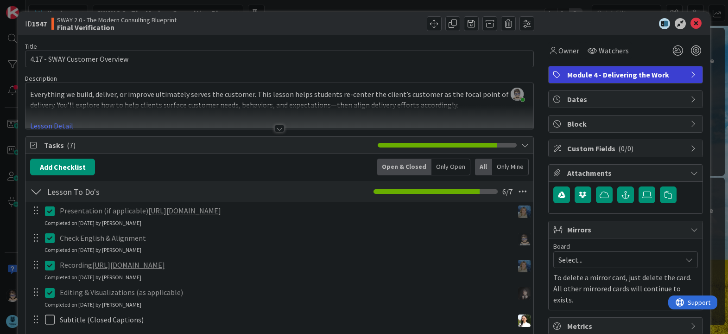
scroll to position [0, 0]
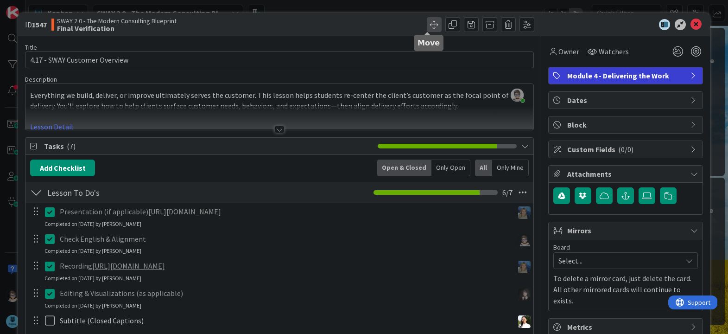
click at [427, 27] on span at bounding box center [434, 24] width 15 height 15
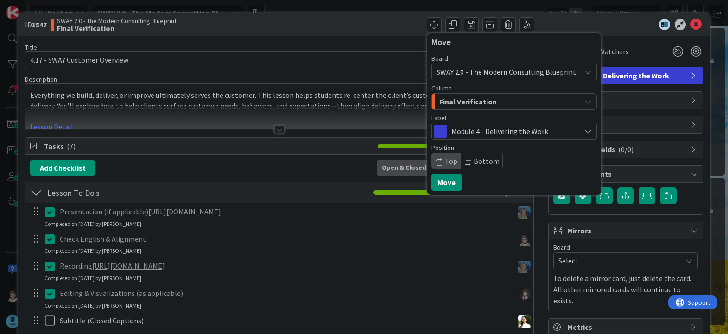
click at [486, 101] on span "Final Verification" at bounding box center [467, 101] width 57 height 12
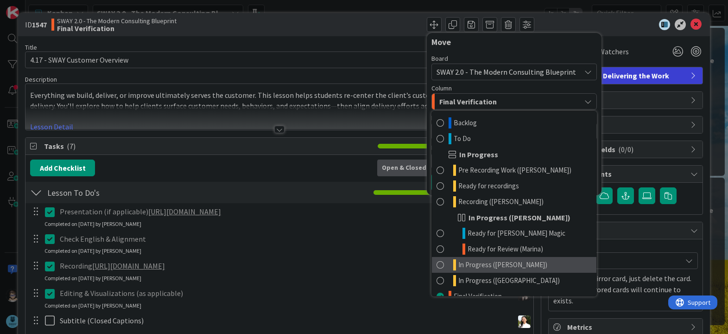
click at [492, 265] on span "In Progress ([PERSON_NAME])" at bounding box center [502, 264] width 89 height 11
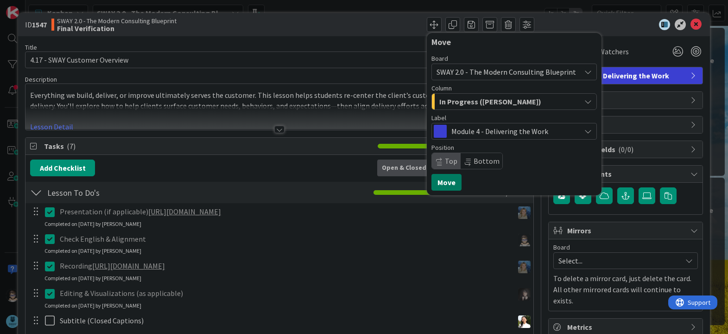
click at [438, 183] on button "Move" at bounding box center [446, 182] width 30 height 17
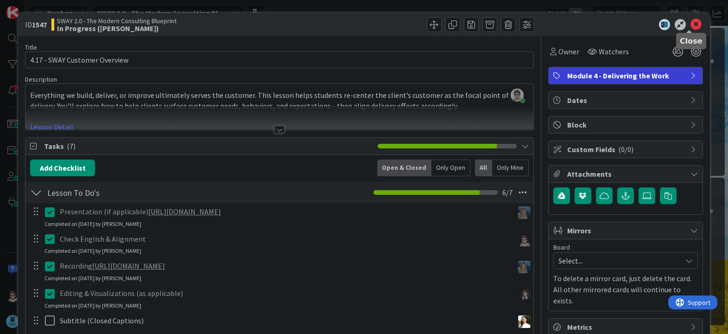
click at [690, 24] on icon at bounding box center [695, 24] width 11 height 11
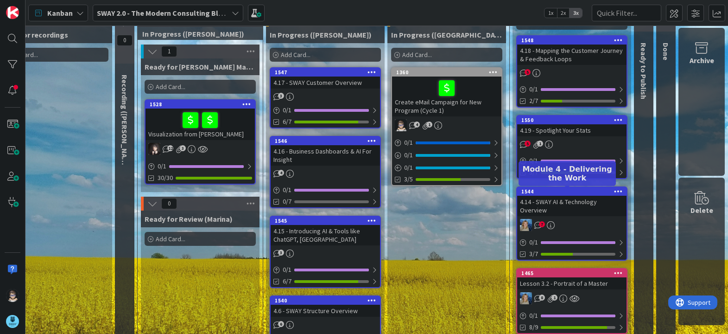
scroll to position [47, 311]
click at [570, 193] on div "1544" at bounding box center [573, 192] width 105 height 6
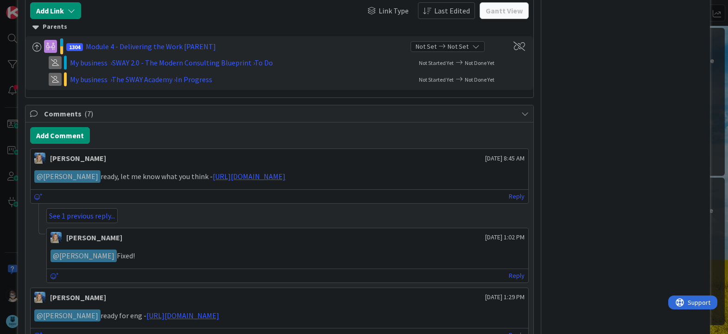
scroll to position [416, 0]
click at [93, 213] on link "See 1 previous reply..." at bounding box center [81, 215] width 71 height 15
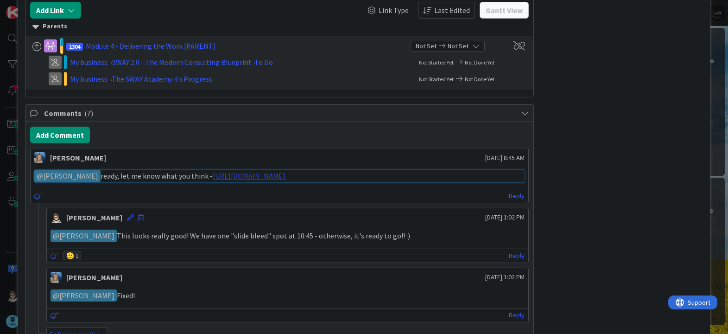
click at [285, 176] on link "https://www.veed.io/view/ddb7fc1b-396e-40c8-9012-132d4b3b0995?panel=share" at bounding box center [249, 175] width 73 height 9
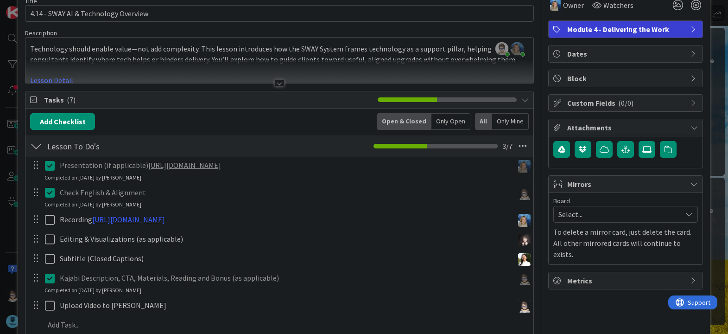
scroll to position [46, 0]
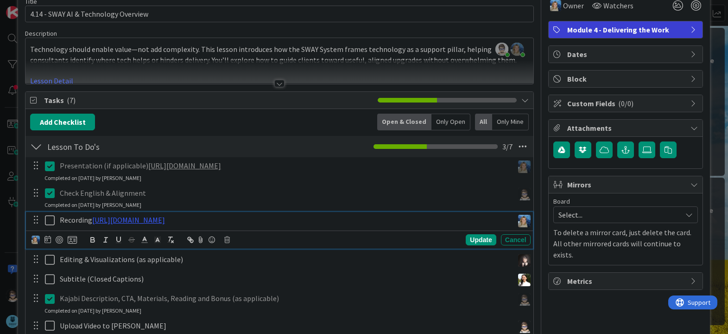
click at [49, 221] on icon at bounding box center [52, 219] width 14 height 11
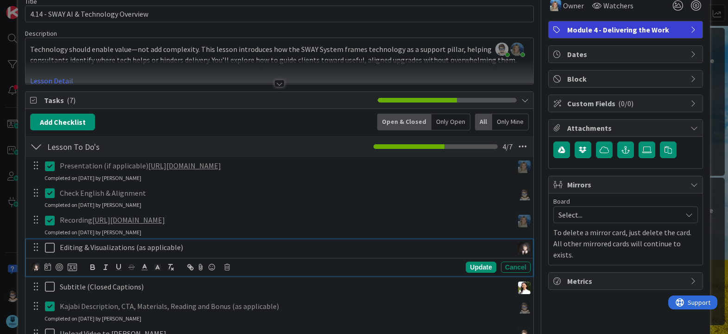
click at [51, 249] on icon at bounding box center [52, 247] width 14 height 11
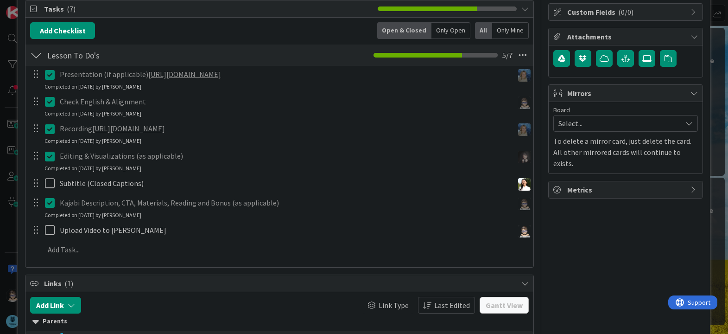
scroll to position [138, 0]
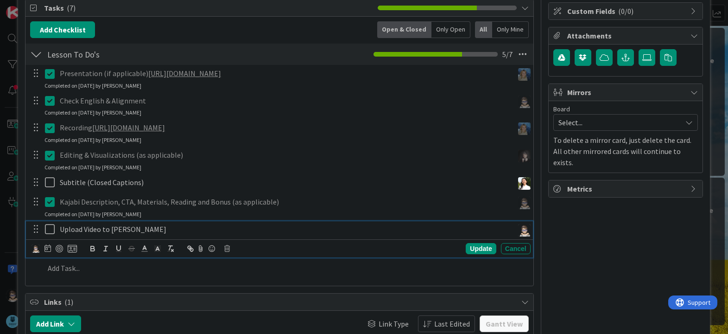
click at [49, 229] on icon at bounding box center [52, 228] width 14 height 11
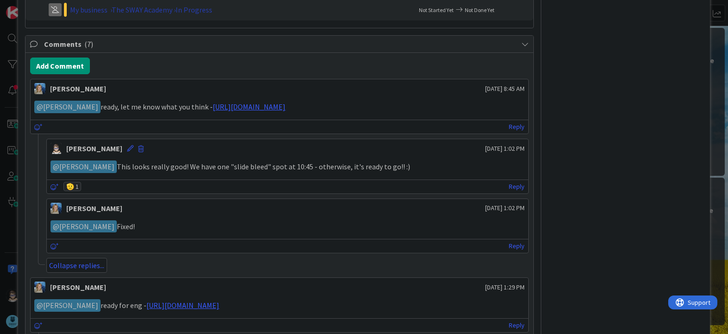
scroll to position [509, 0]
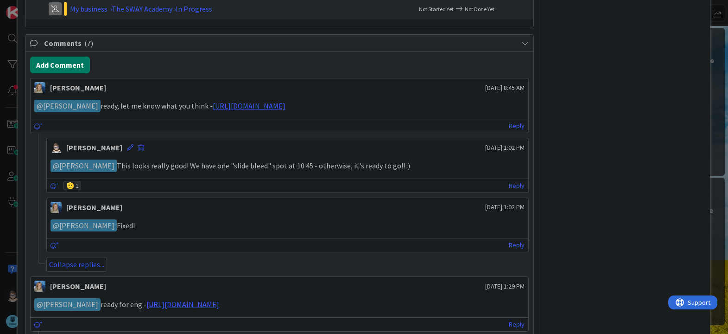
click at [69, 67] on button "Add Comment" at bounding box center [60, 65] width 60 height 17
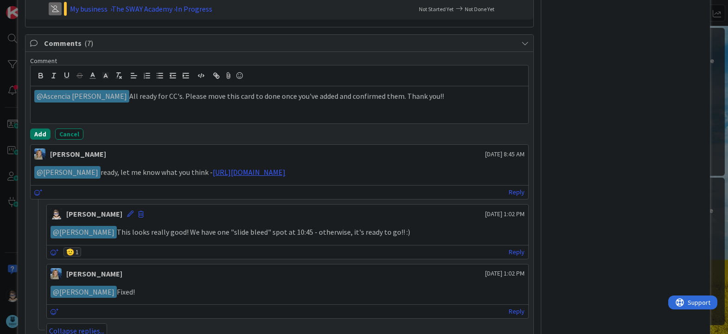
click at [40, 133] on button "Add" at bounding box center [40, 133] width 20 height 11
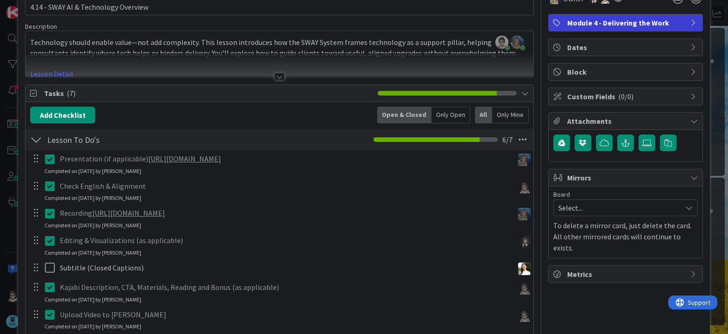
scroll to position [0, 0]
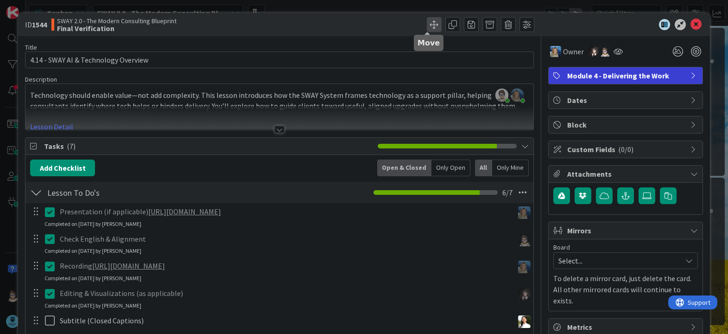
click at [427, 24] on span at bounding box center [434, 24] width 15 height 15
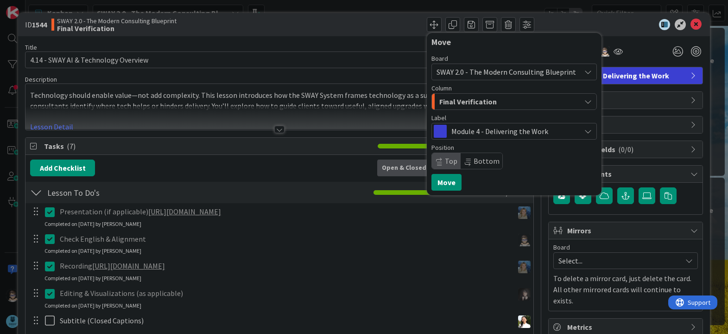
click at [530, 97] on div "Final Verification" at bounding box center [509, 101] width 144 height 15
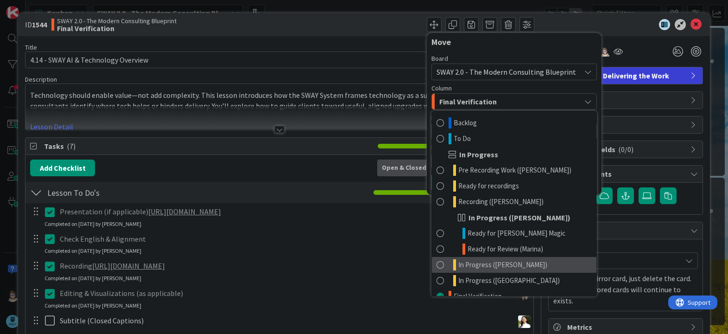
click at [528, 264] on link "In Progress ([PERSON_NAME])" at bounding box center [514, 265] width 164 height 16
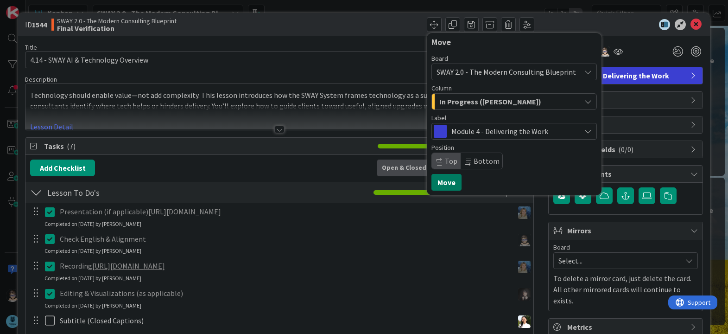
click at [444, 182] on button "Move" at bounding box center [446, 182] width 30 height 17
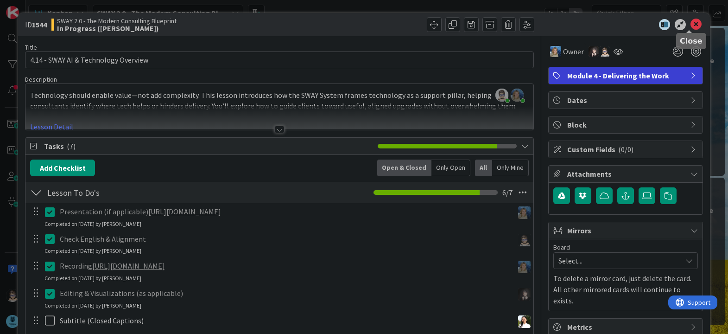
click at [690, 24] on icon at bounding box center [695, 24] width 11 height 11
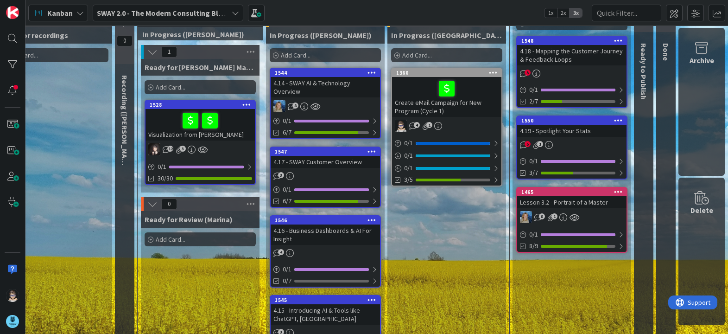
drag, startPoint x: 585, startPoint y: 328, endPoint x: 44, endPoint y: 13, distance: 626.3
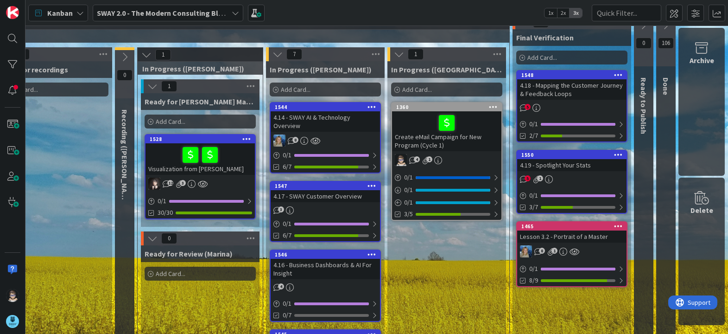
scroll to position [0, 311]
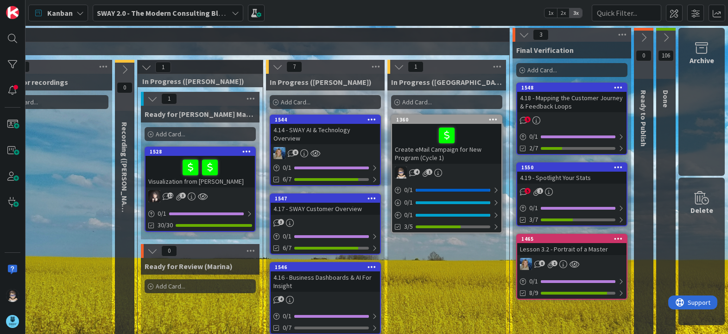
click at [662, 38] on icon at bounding box center [666, 37] width 10 height 10
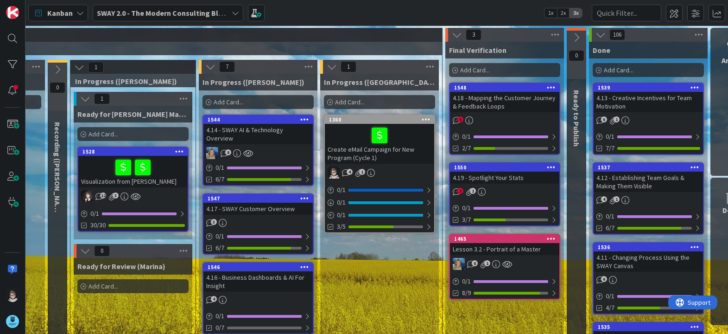
scroll to position [0, 410]
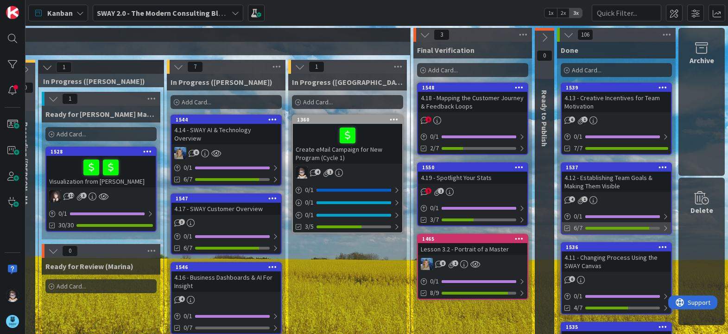
click at [662, 227] on div at bounding box center [665, 227] width 6 height 7
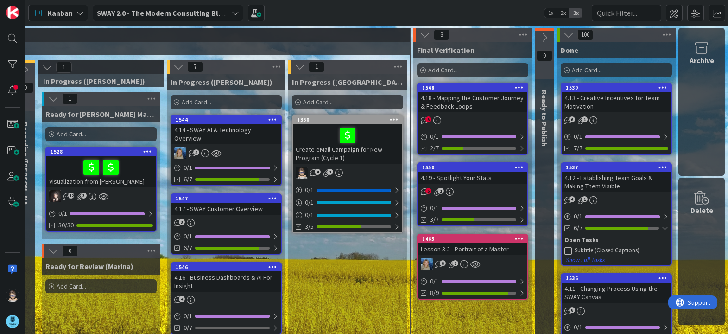
click at [564, 250] on icon at bounding box center [567, 249] width 7 height 7
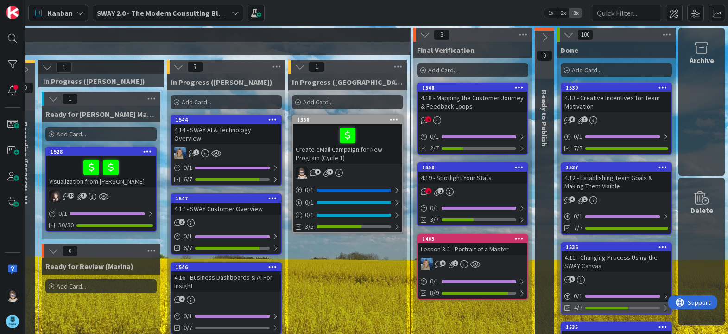
click at [662, 307] on div at bounding box center [665, 307] width 6 height 7
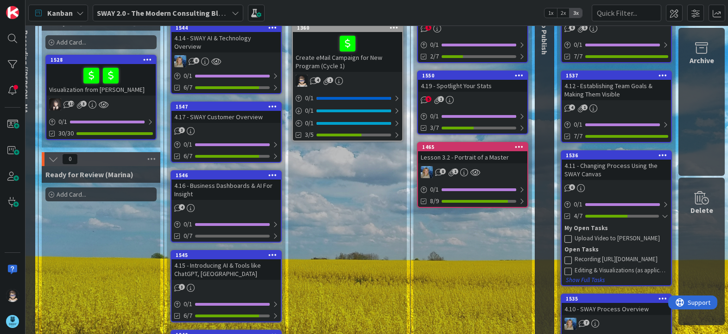
scroll to position [92, 410]
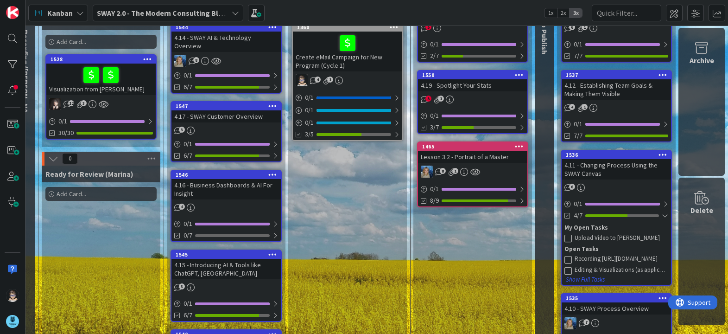
click at [564, 236] on icon at bounding box center [567, 237] width 7 height 7
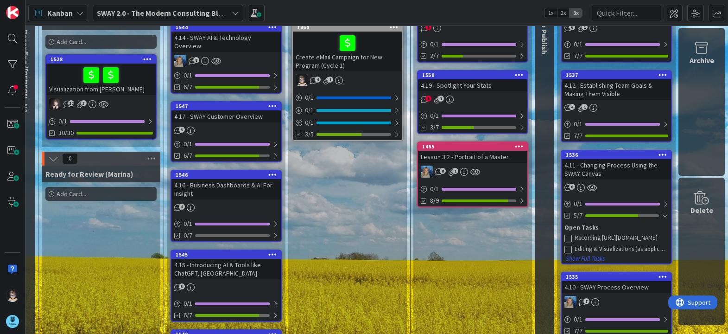
click at [564, 235] on icon at bounding box center [567, 237] width 7 height 7
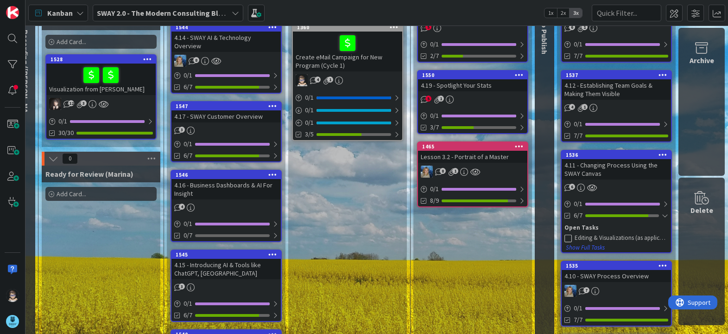
click at [564, 238] on icon at bounding box center [567, 237] width 7 height 7
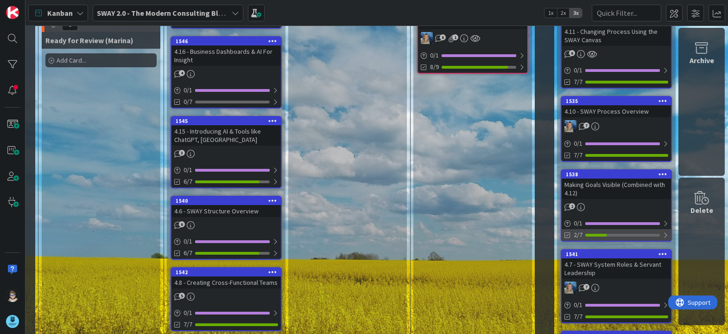
click at [662, 233] on div at bounding box center [665, 234] width 6 height 7
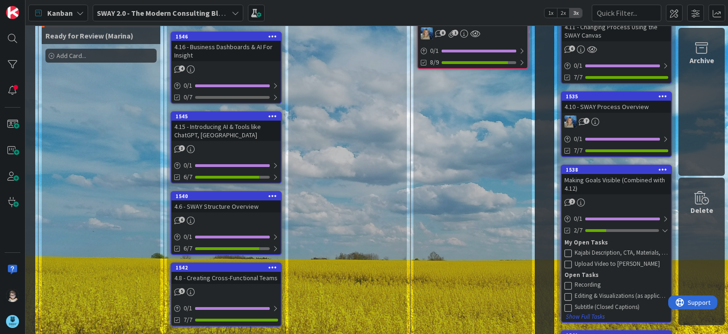
scroll to position [231, 410]
click at [564, 253] on icon at bounding box center [567, 251] width 7 height 7
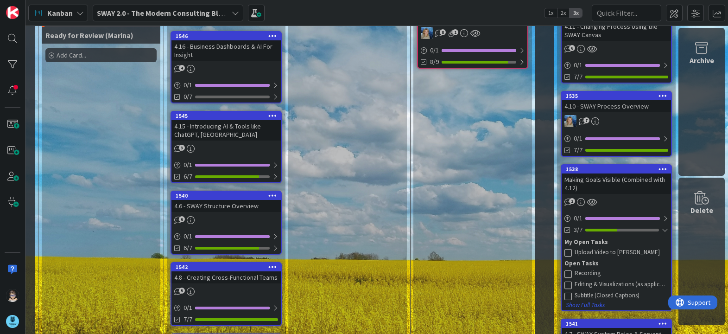
click at [564, 252] on icon at bounding box center [567, 251] width 7 height 7
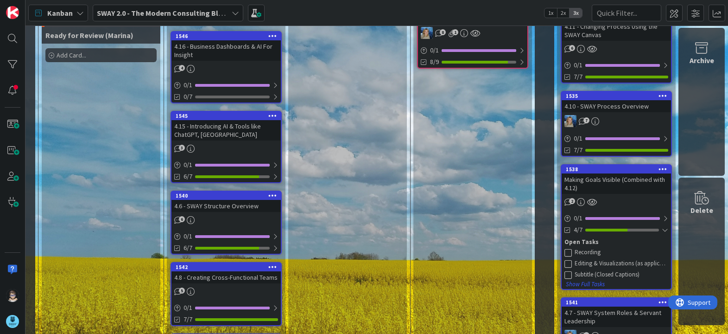
click at [564, 252] on icon at bounding box center [567, 251] width 7 height 7
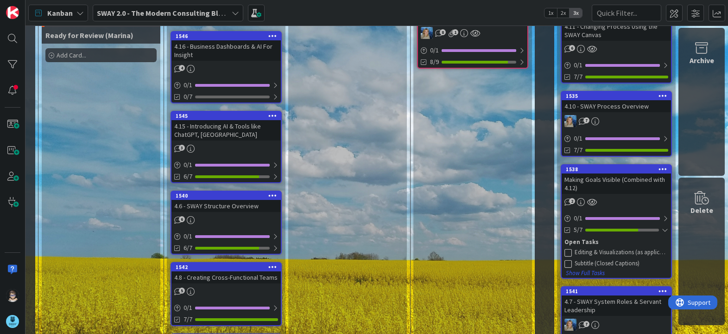
click at [564, 252] on icon at bounding box center [567, 251] width 7 height 7
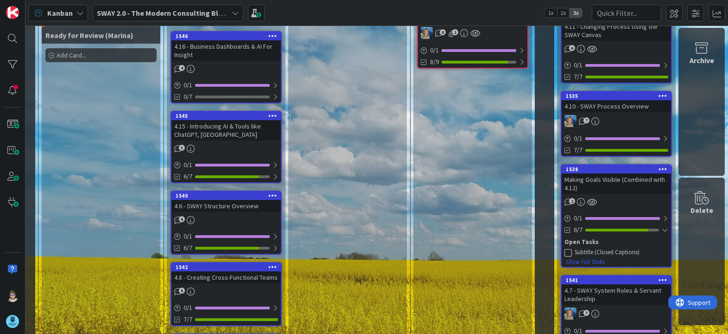
click at [564, 253] on icon at bounding box center [567, 251] width 7 height 7
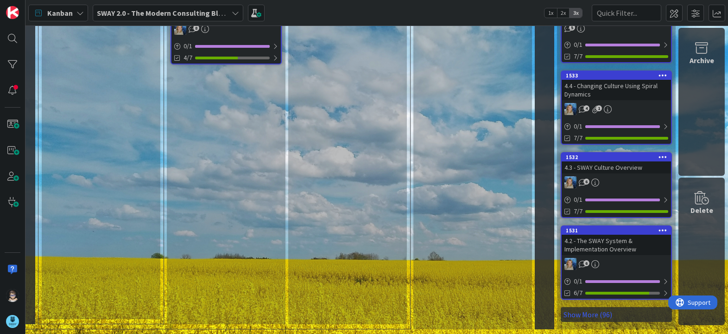
scroll to position [572, 410]
click at [662, 289] on div at bounding box center [665, 292] width 6 height 7
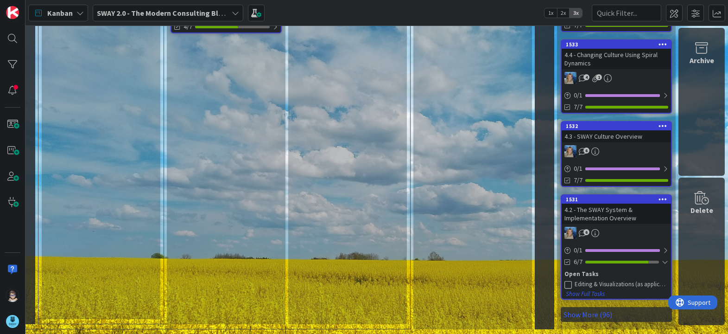
scroll to position [603, 410]
click at [564, 280] on icon at bounding box center [567, 283] width 7 height 7
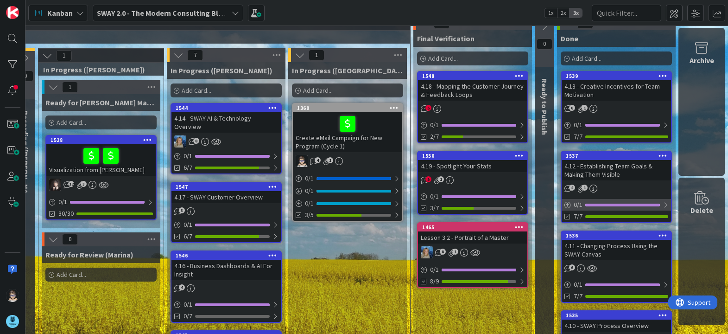
scroll to position [0, 410]
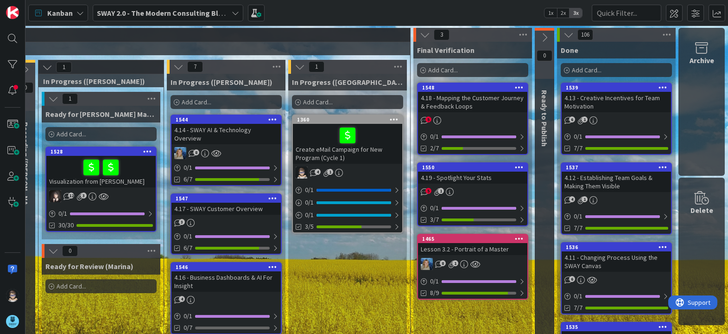
click at [563, 35] on icon at bounding box center [568, 35] width 10 height 10
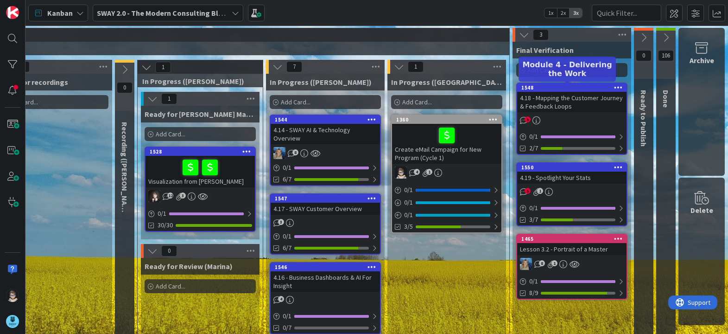
click at [566, 88] on div "1548" at bounding box center [573, 87] width 105 height 6
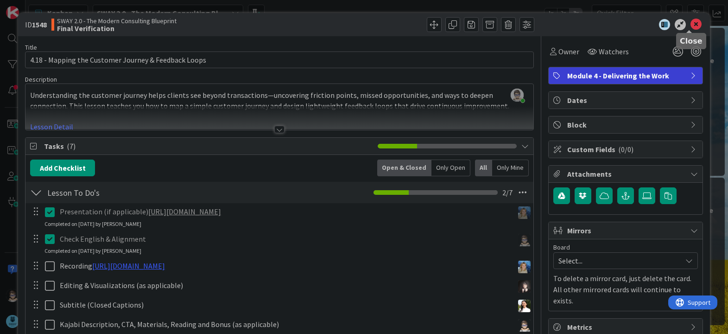
click at [690, 25] on icon at bounding box center [695, 24] width 11 height 11
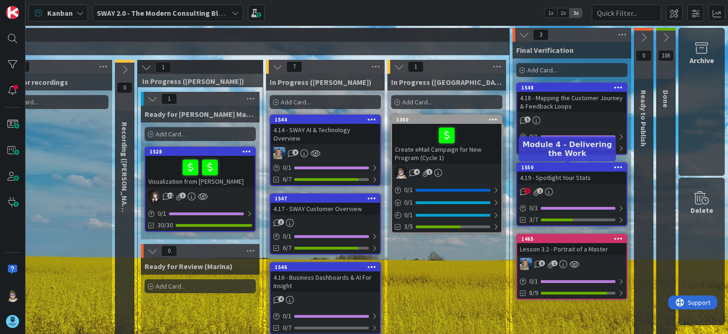
click at [568, 167] on div "1550" at bounding box center [573, 167] width 105 height 6
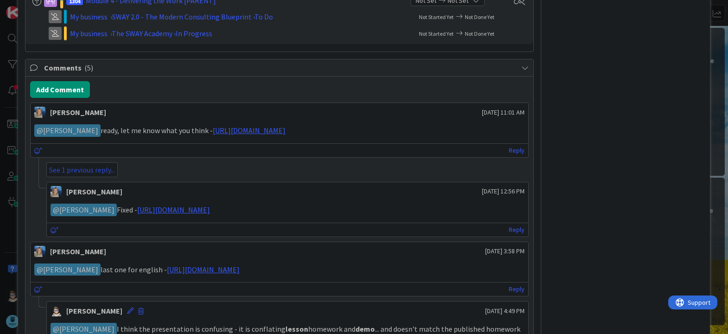
scroll to position [462, 0]
click at [87, 176] on link "See 1 previous reply..." at bounding box center [81, 169] width 71 height 15
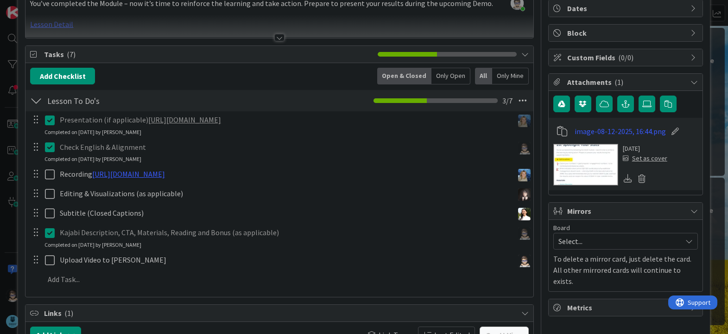
scroll to position [92, 0]
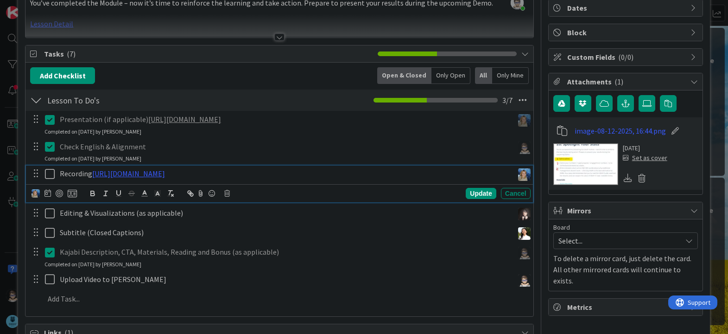
click at [52, 175] on icon at bounding box center [52, 173] width 14 height 11
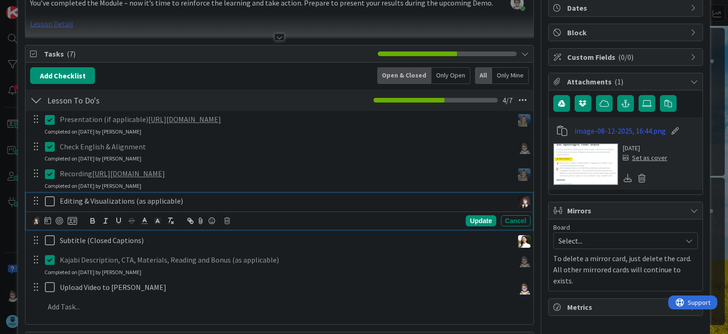
click at [48, 201] on icon at bounding box center [52, 201] width 14 height 11
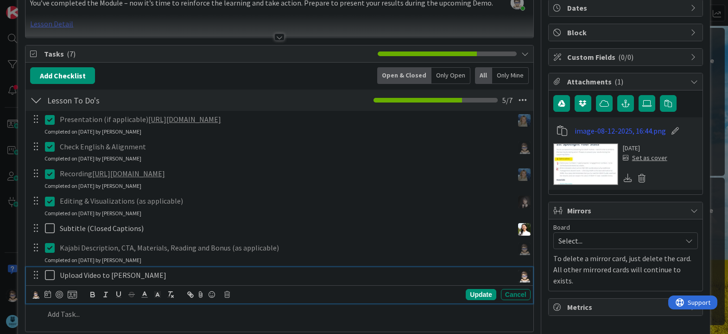
click at [49, 274] on icon at bounding box center [52, 274] width 14 height 11
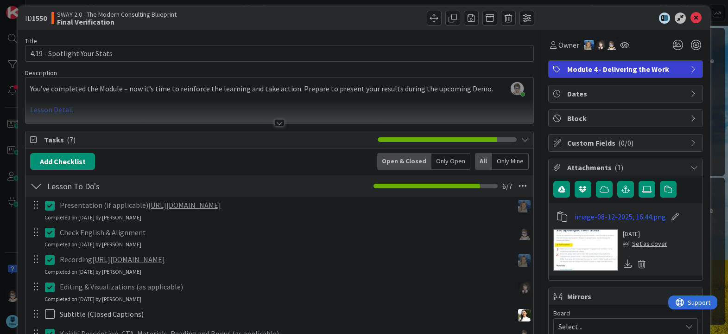
scroll to position [0, 0]
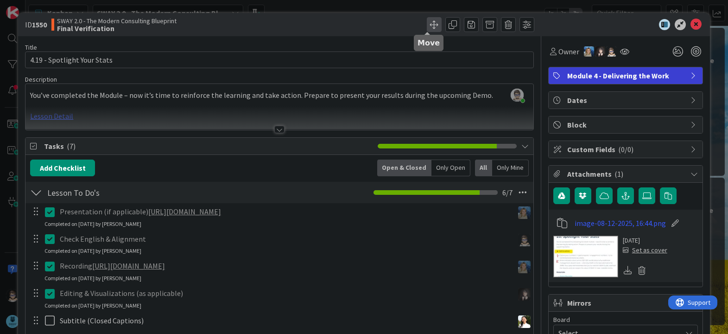
click at [427, 26] on span at bounding box center [434, 24] width 15 height 15
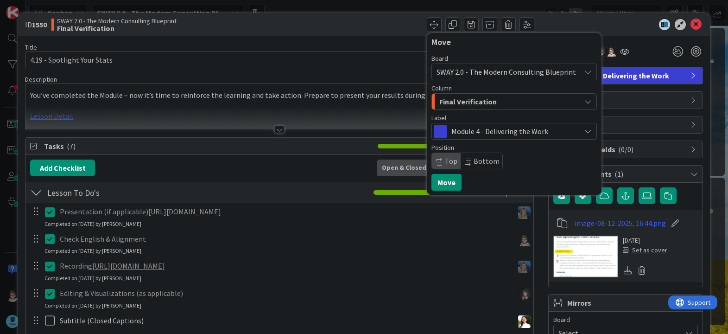
click at [498, 100] on div "Final Verification" at bounding box center [509, 101] width 144 height 15
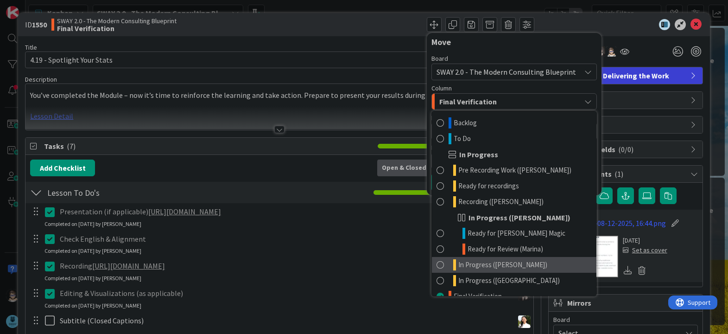
click at [531, 268] on link "In Progress ([PERSON_NAME])" at bounding box center [514, 265] width 164 height 16
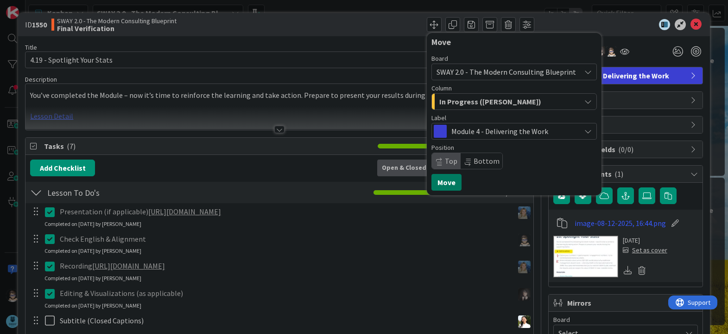
click at [439, 178] on button "Move" at bounding box center [446, 182] width 30 height 17
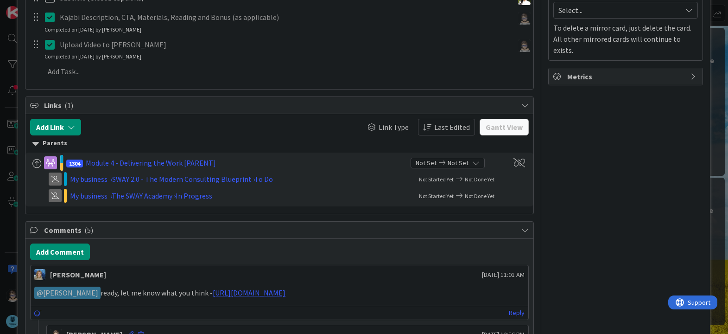
scroll to position [323, 0]
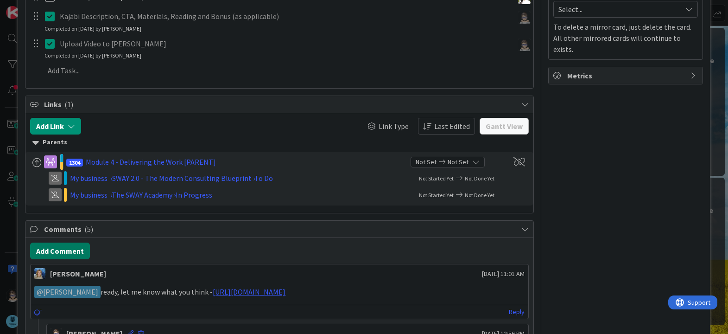
click at [65, 252] on button "Add Comment" at bounding box center [60, 250] width 60 height 17
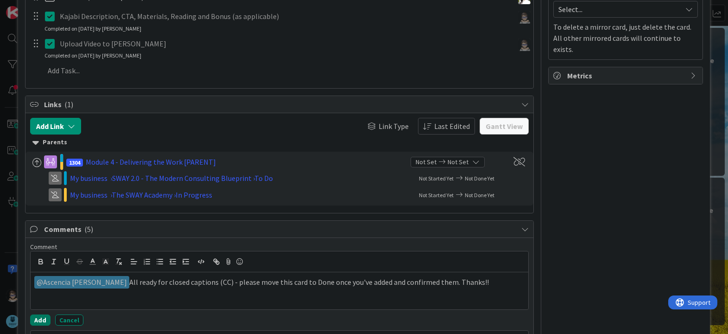
click at [40, 317] on button "Add" at bounding box center [40, 319] width 20 height 11
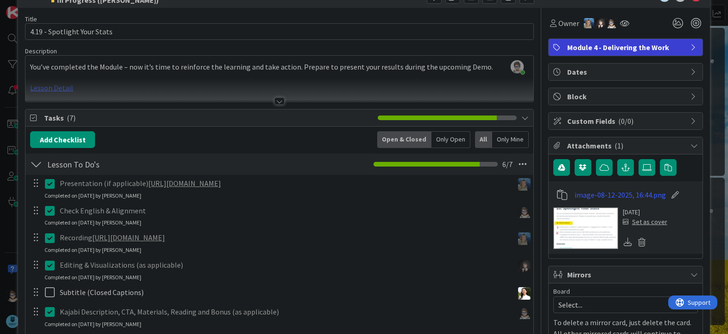
scroll to position [0, 0]
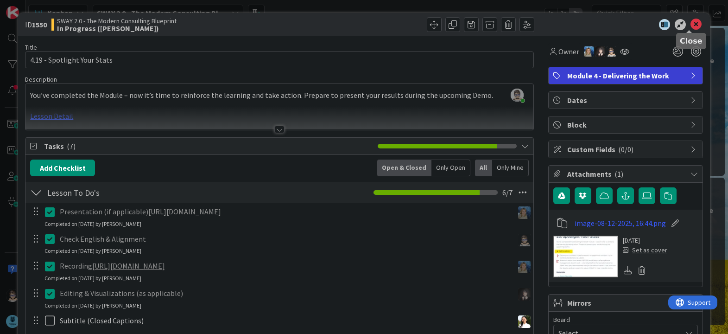
click at [691, 23] on icon at bounding box center [695, 24] width 11 height 11
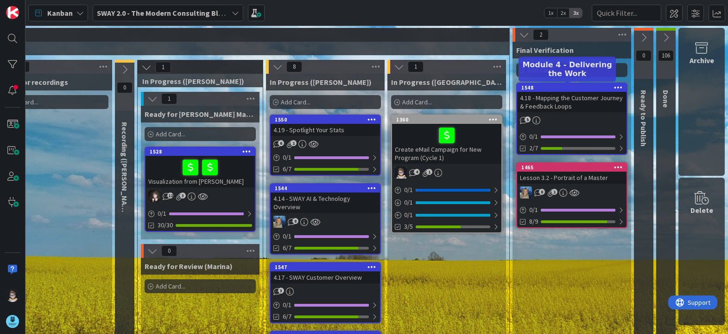
click at [559, 87] on div "1548" at bounding box center [573, 87] width 105 height 6
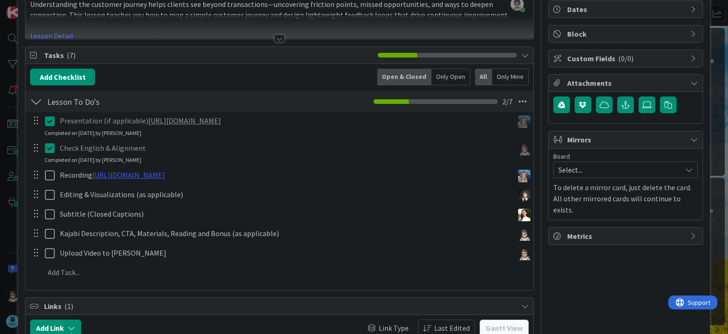
scroll to position [91, 0]
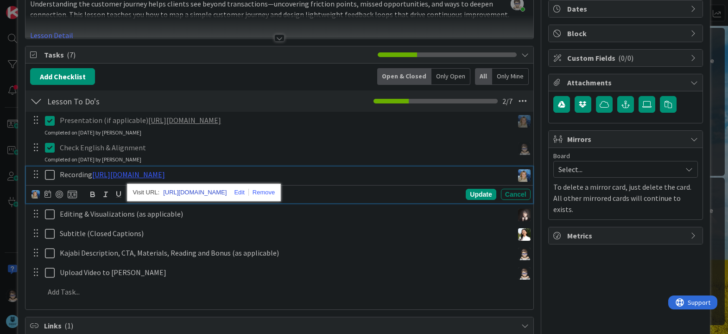
drag, startPoint x: 317, startPoint y: 177, endPoint x: 229, endPoint y: 191, distance: 89.2
click at [227, 191] on link "https://www.veed.io/view/682ad0ad-5374-4363-9b97-03ce40333295?panel=share" at bounding box center [194, 192] width 63 height 12
